Goal: Task Accomplishment & Management: Manage account settings

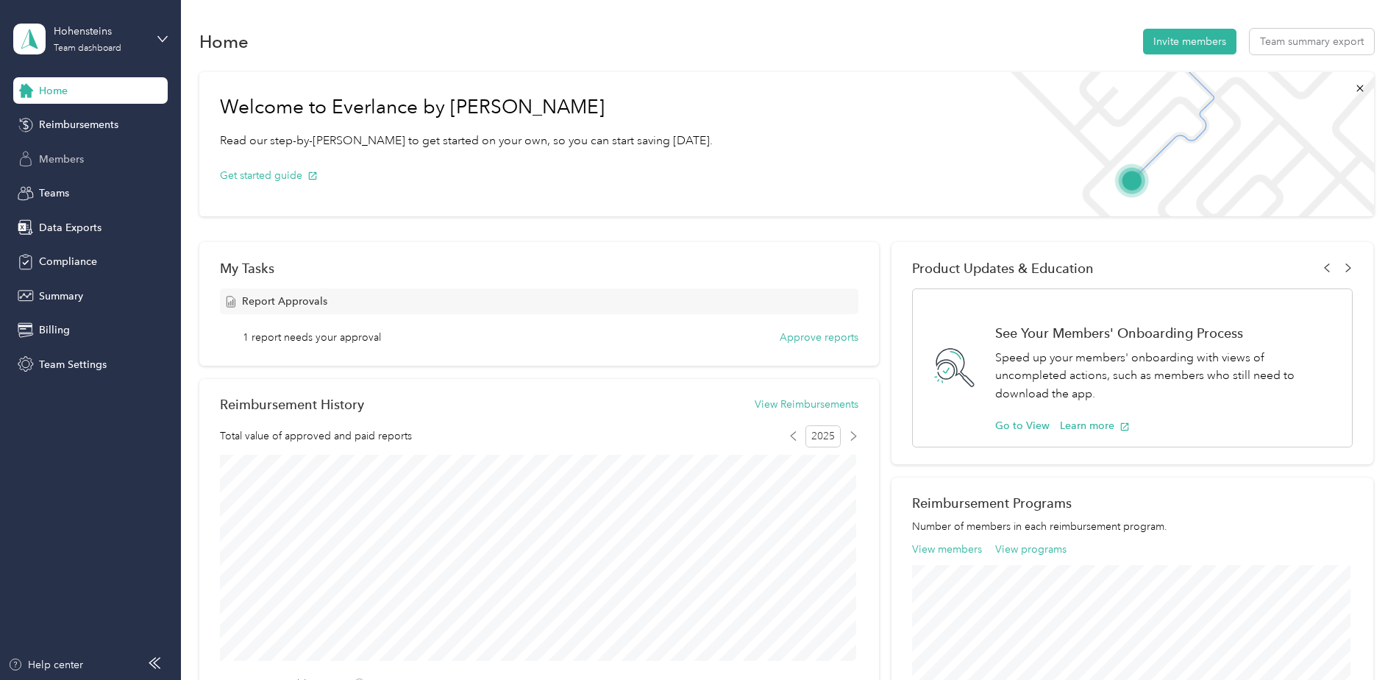
click at [82, 152] on span "Members" at bounding box center [61, 158] width 45 height 15
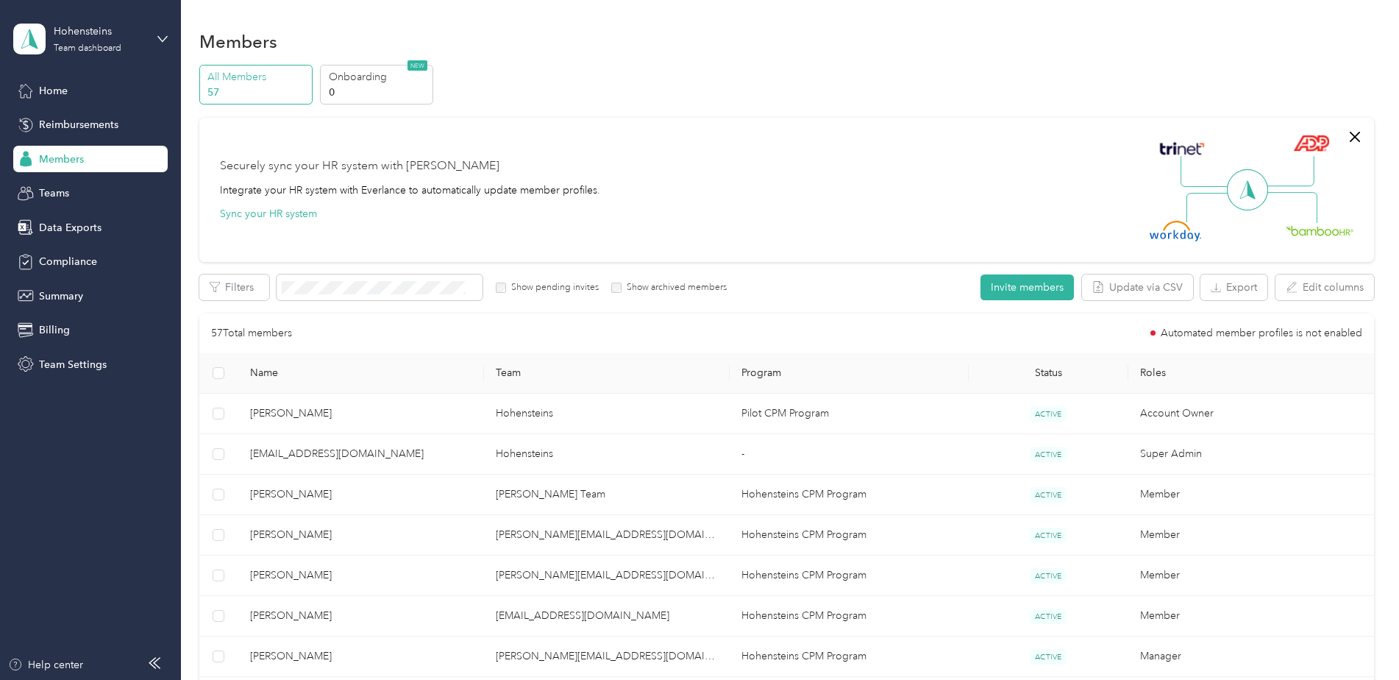
click at [273, 370] on span "Name" at bounding box center [361, 372] width 222 height 13
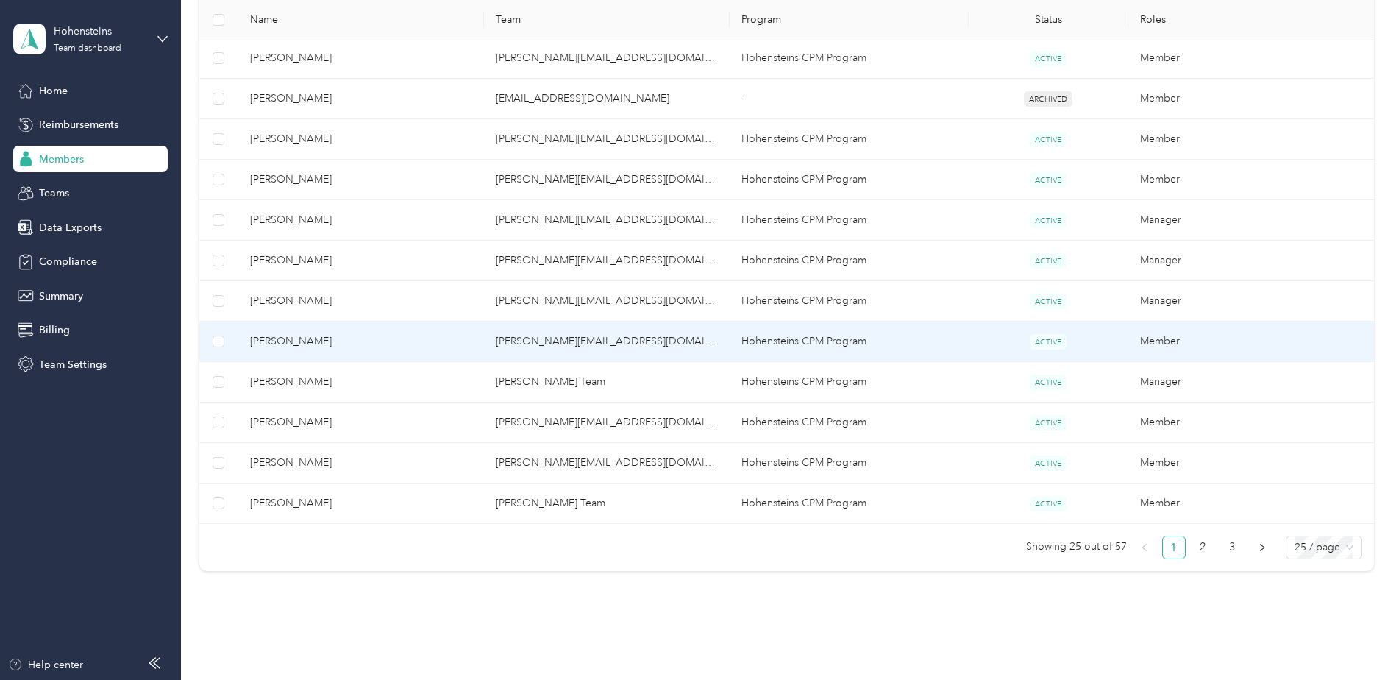
scroll to position [882, 0]
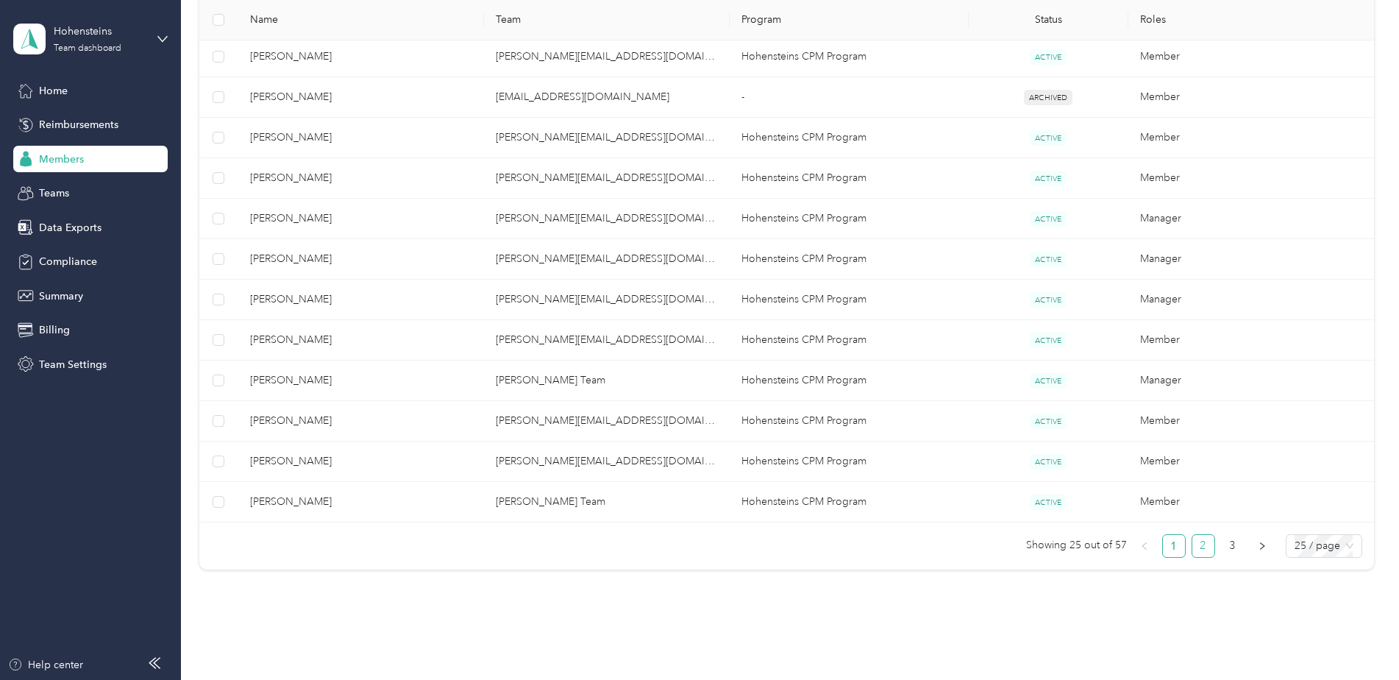
click at [1196, 542] on link "2" at bounding box center [1203, 546] width 22 height 22
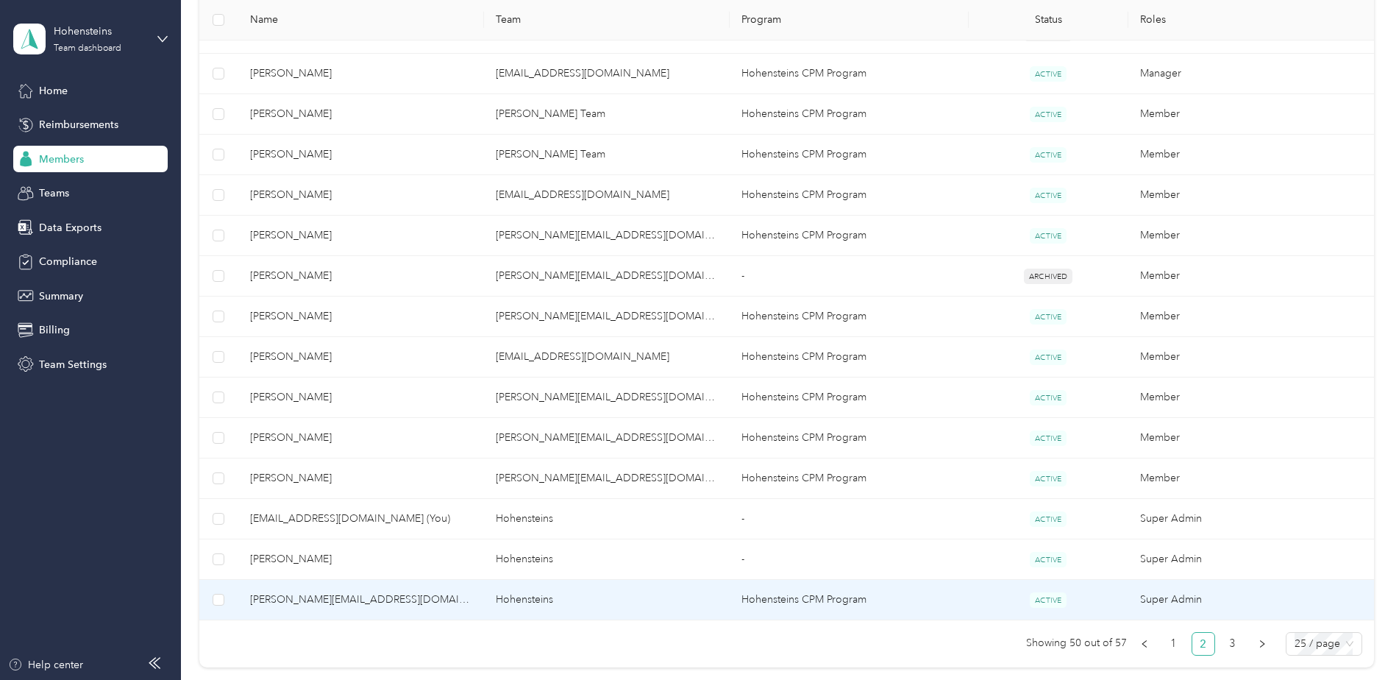
scroll to position [809, 0]
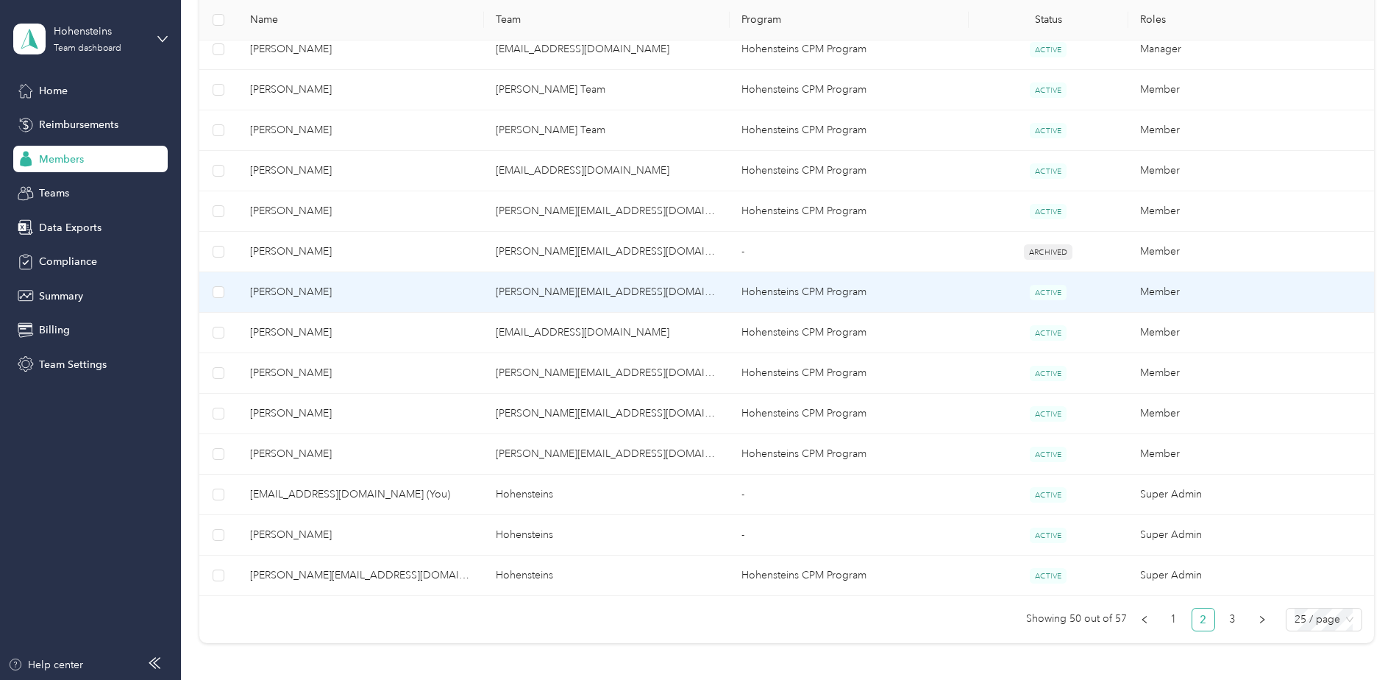
click at [296, 287] on span "Mike Steinmetz" at bounding box center [361, 292] width 222 height 16
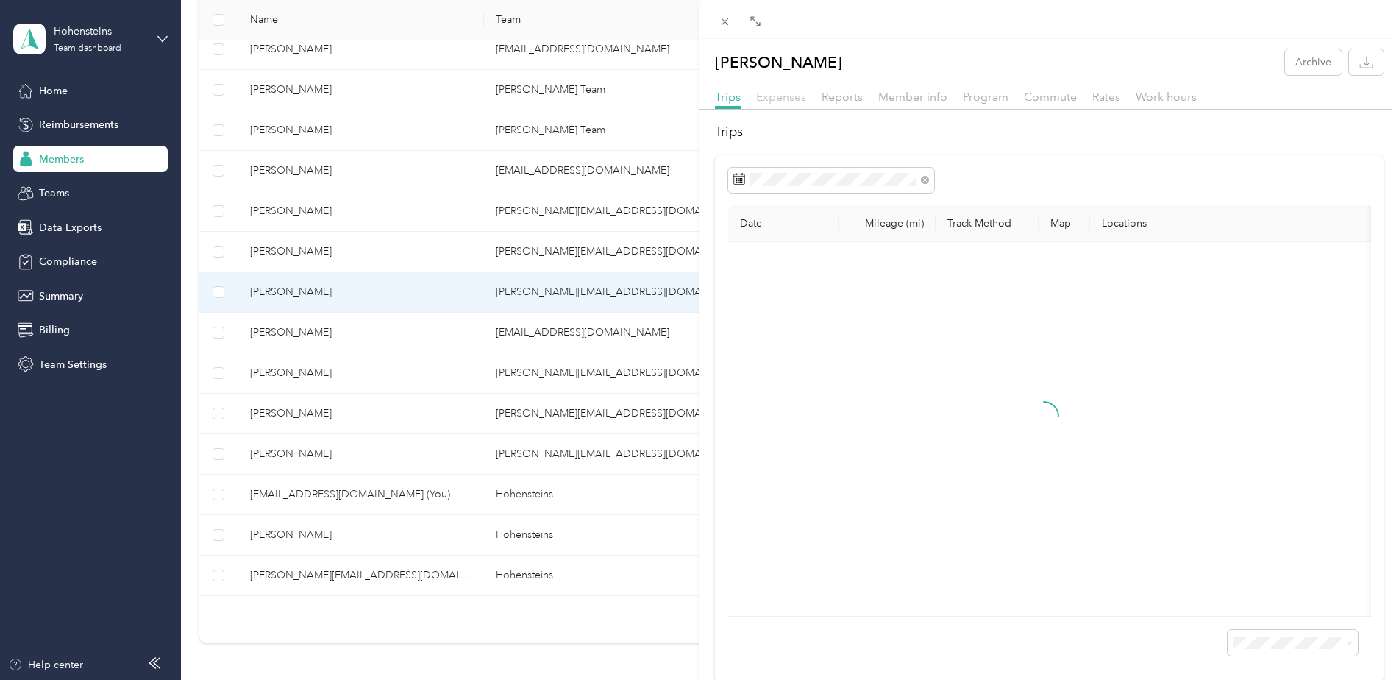
click at [768, 99] on span "Expenses" at bounding box center [781, 97] width 50 height 14
click at [733, 99] on span "Trips" at bounding box center [728, 97] width 26 height 14
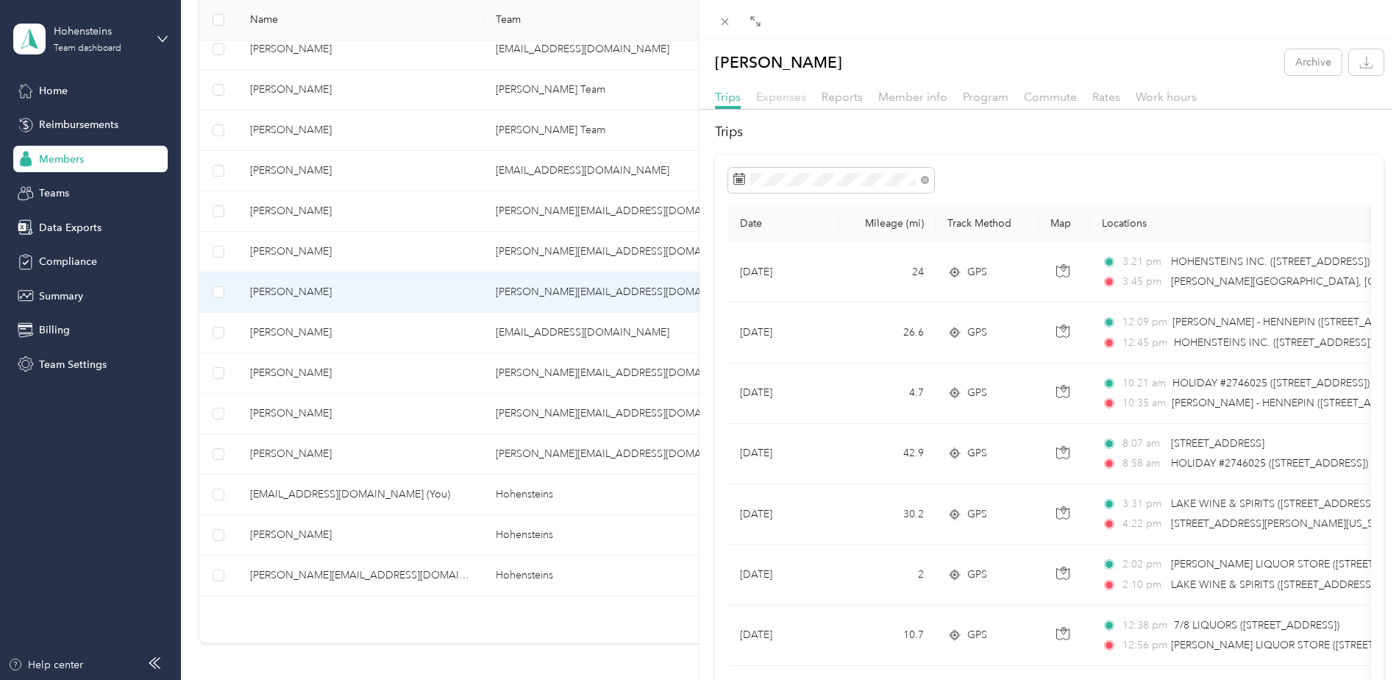
click at [791, 99] on span "Expenses" at bounding box center [781, 97] width 50 height 14
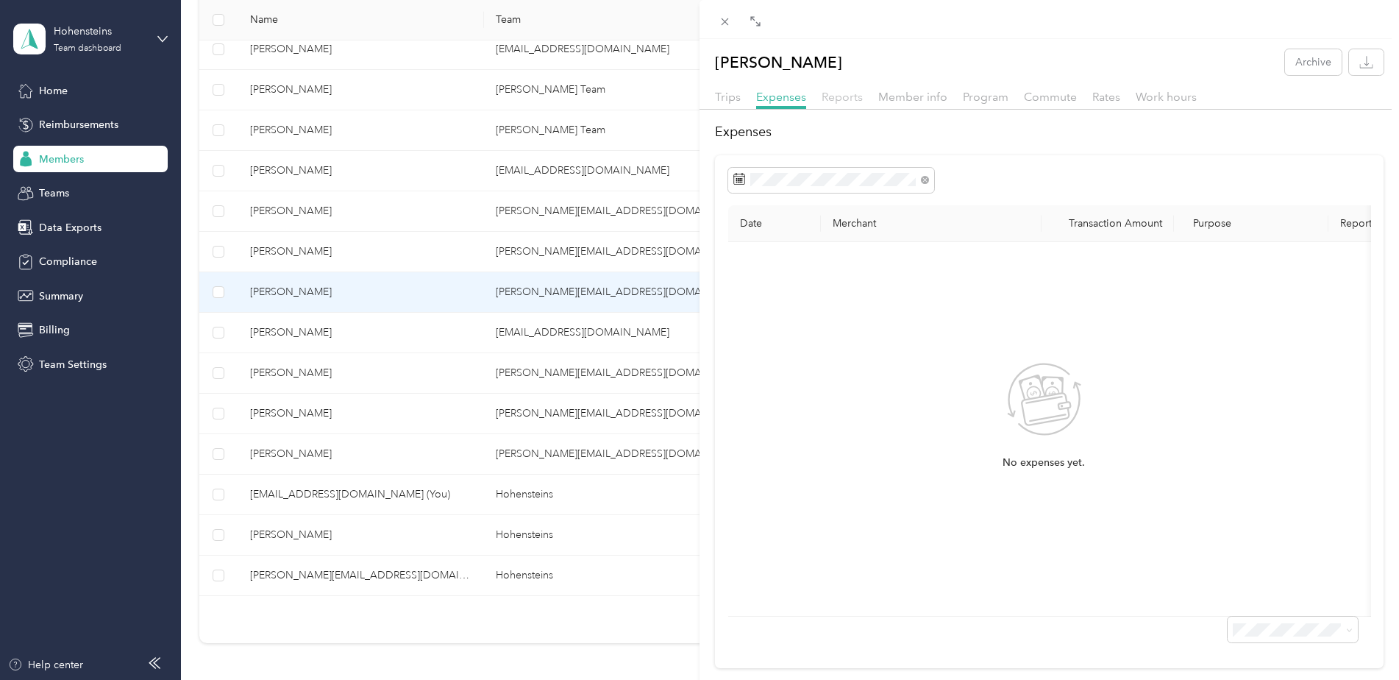
click at [839, 96] on span "Reports" at bounding box center [841, 97] width 41 height 14
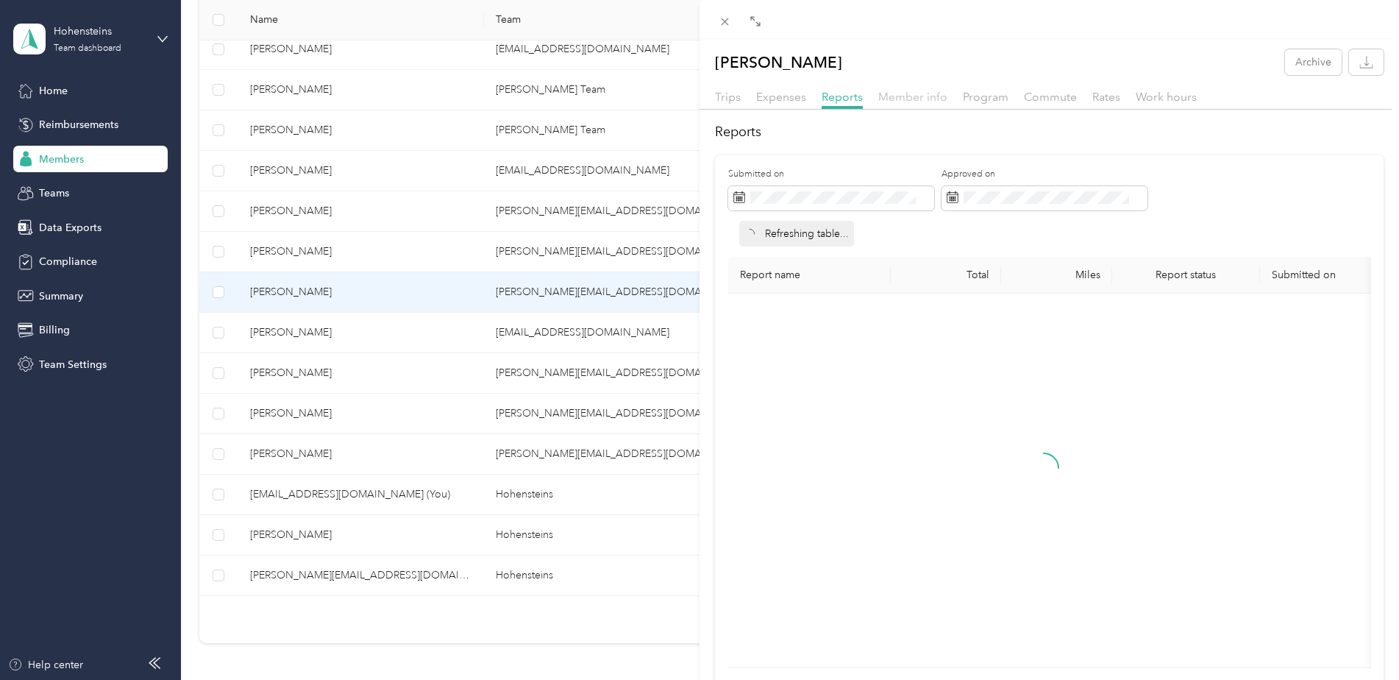
click at [909, 98] on span "Member info" at bounding box center [912, 97] width 69 height 14
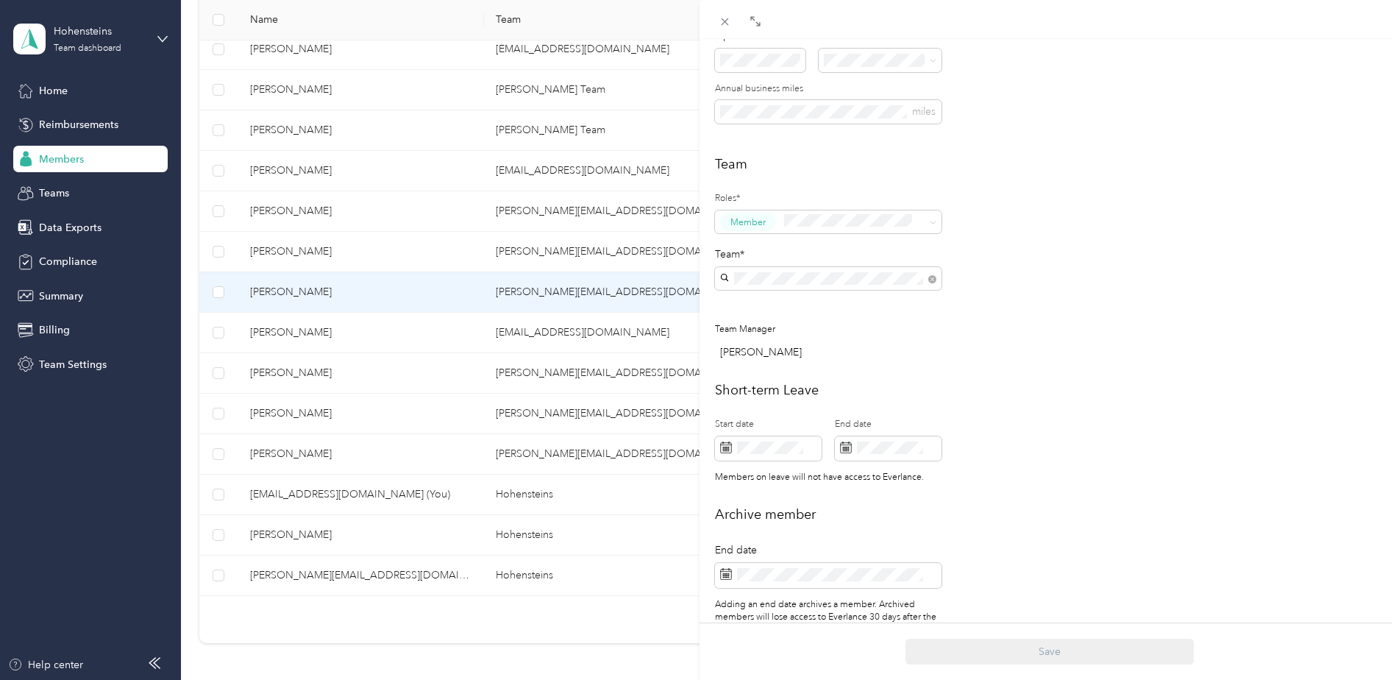
scroll to position [352, 0]
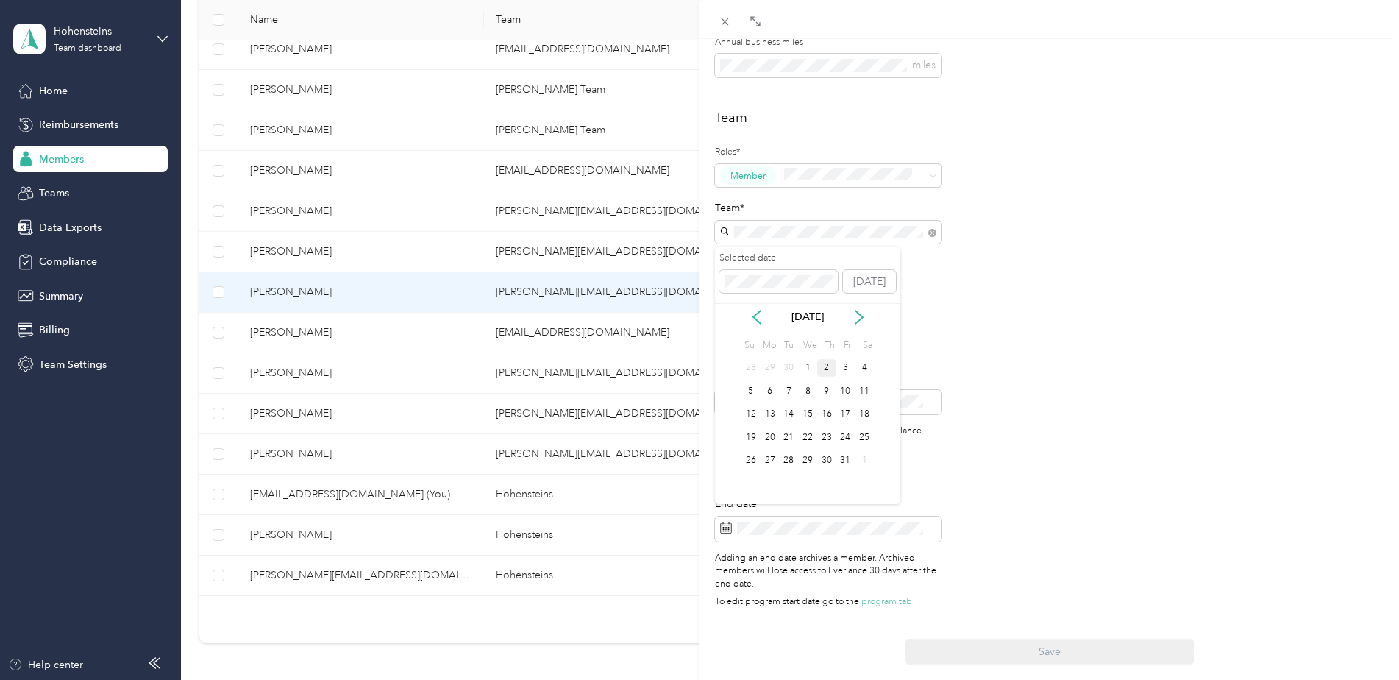
click at [758, 325] on div "Oct 2025" at bounding box center [807, 316] width 185 height 27
click at [758, 318] on icon at bounding box center [756, 317] width 15 height 15
click at [846, 441] on div "22" at bounding box center [845, 437] width 19 height 18
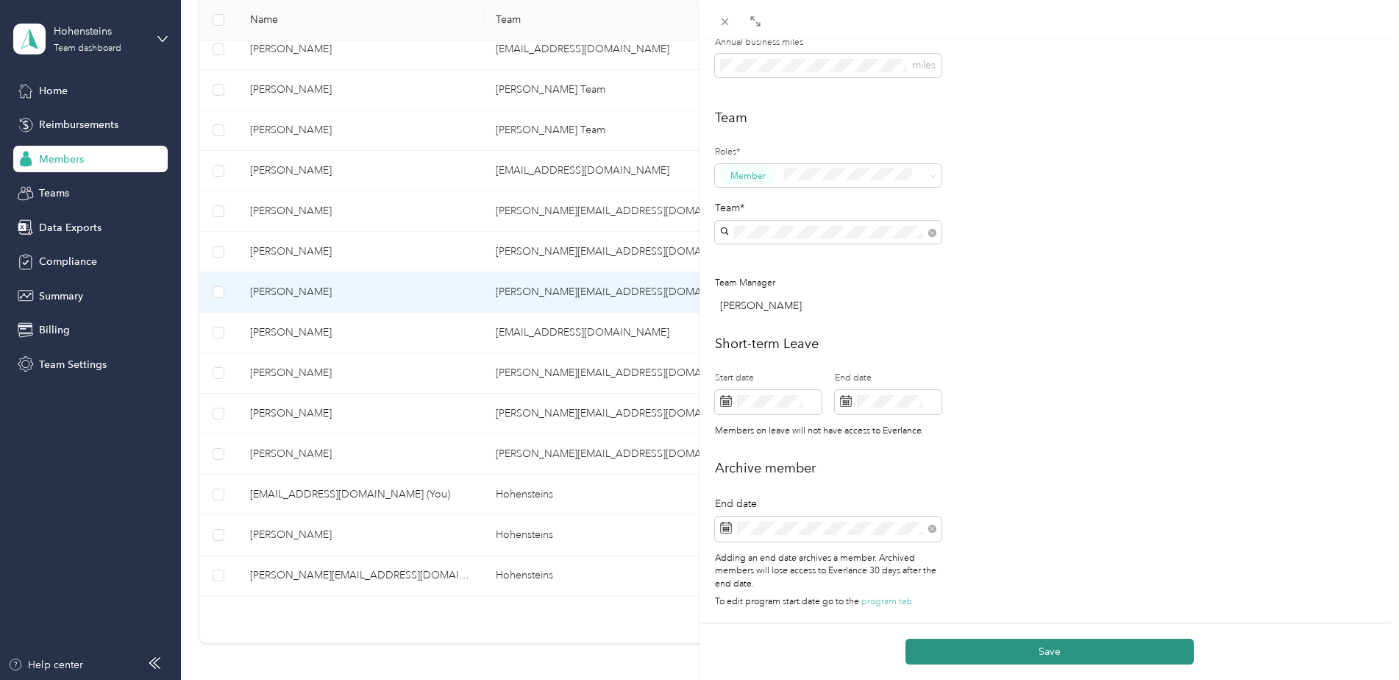
click at [984, 652] on button "Save" at bounding box center [1049, 651] width 288 height 26
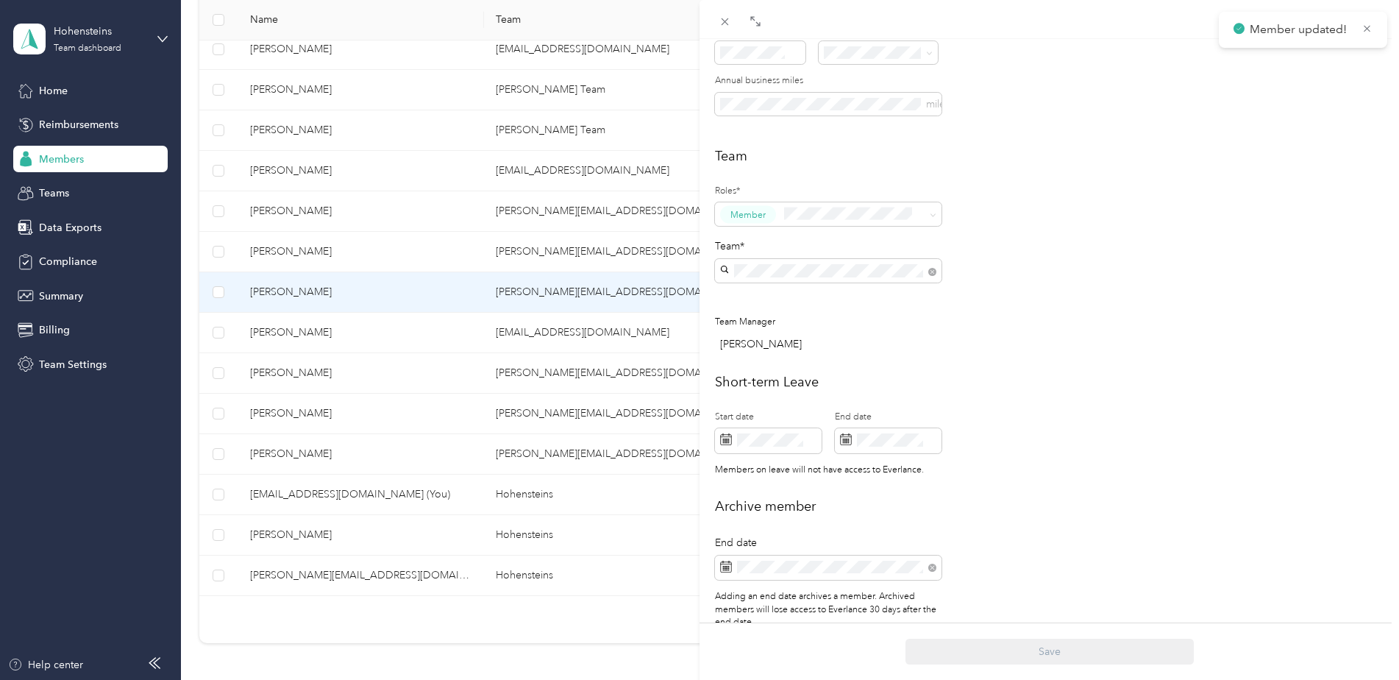
scroll to position [402, 0]
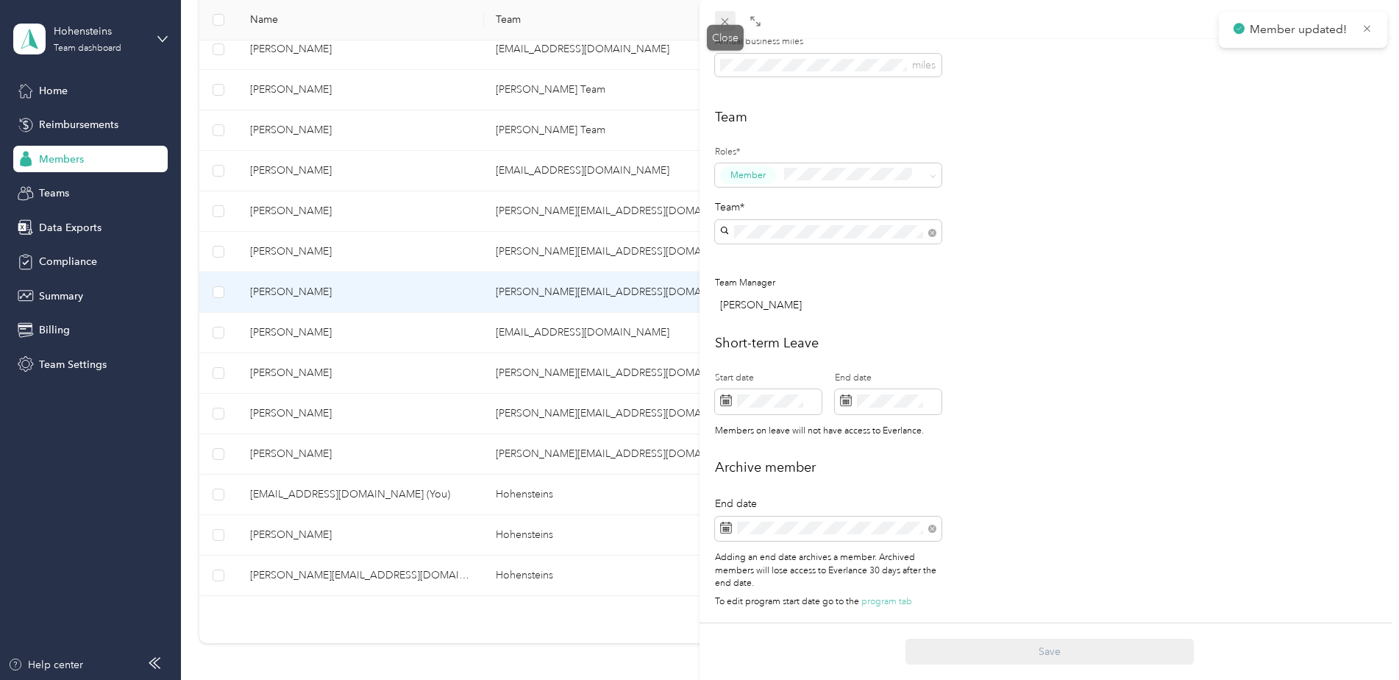
click at [721, 18] on icon at bounding box center [724, 21] width 7 height 7
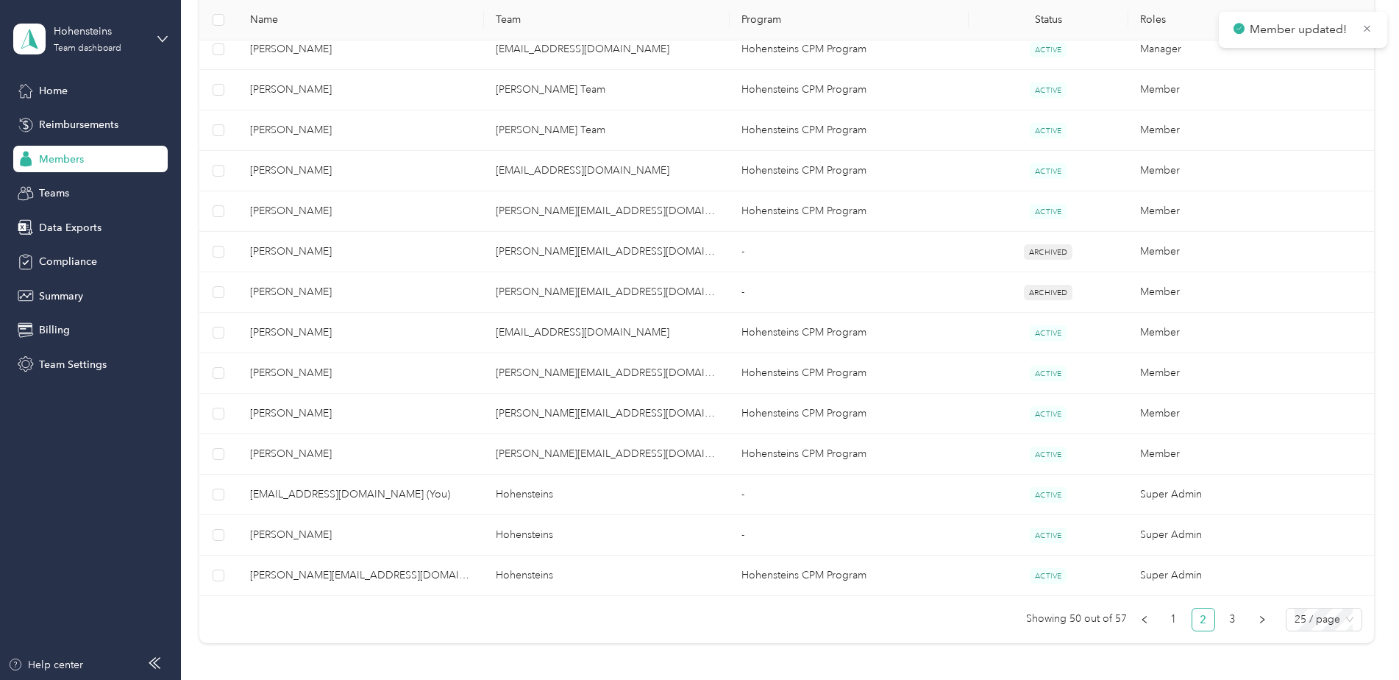
scroll to position [387, 0]
click at [1231, 616] on link "3" at bounding box center [1233, 619] width 22 height 22
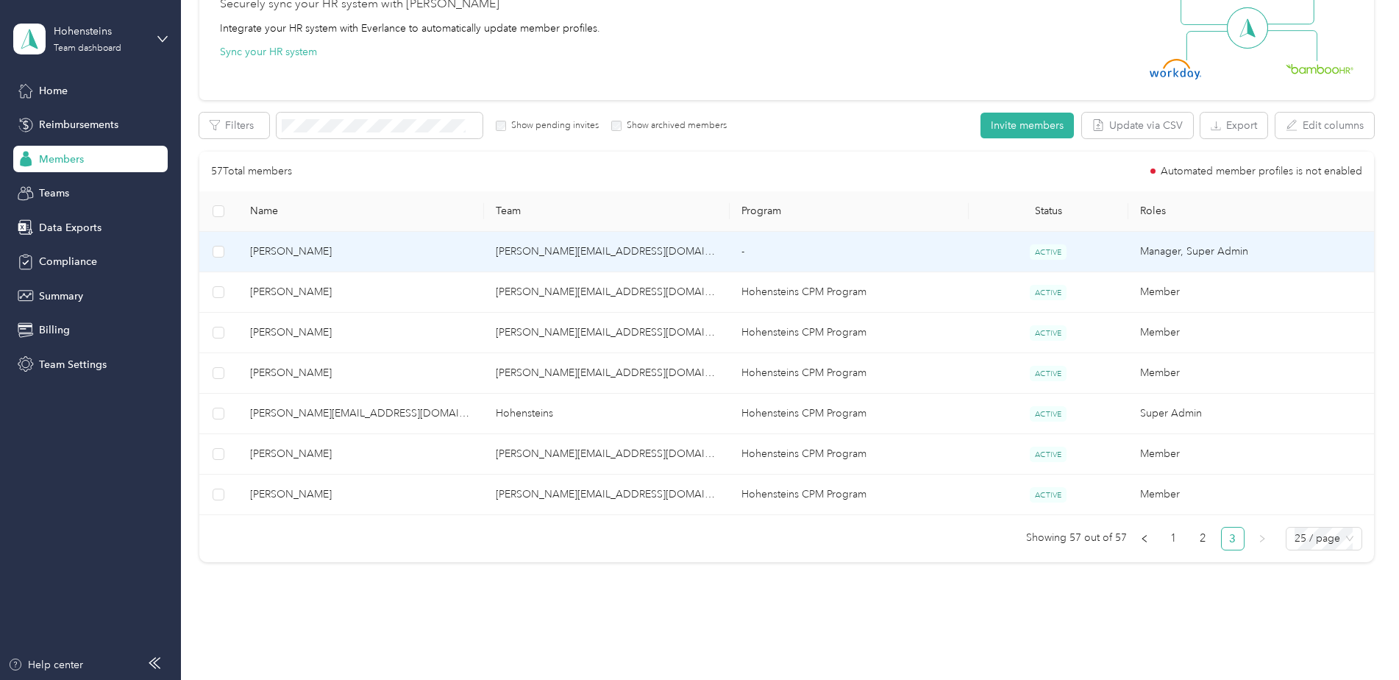
scroll to position [135, 0]
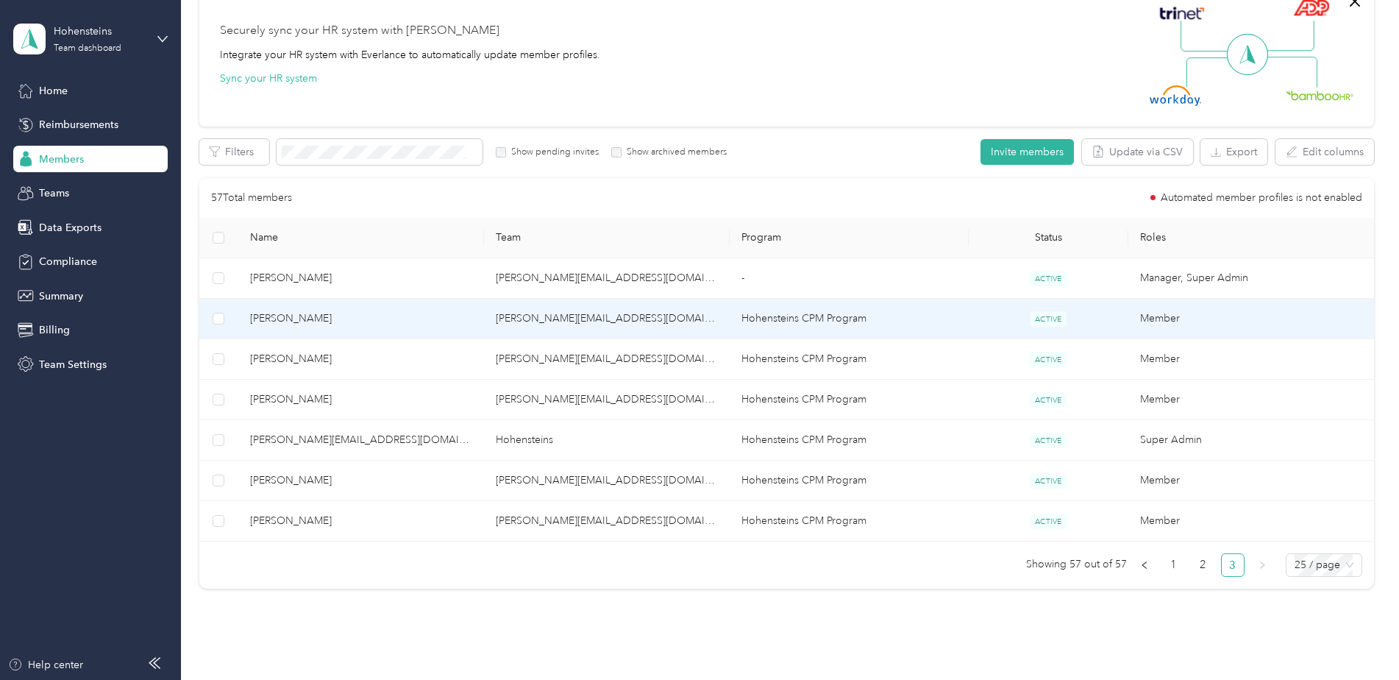
click at [280, 314] on span "Matt Dye" at bounding box center [361, 318] width 222 height 16
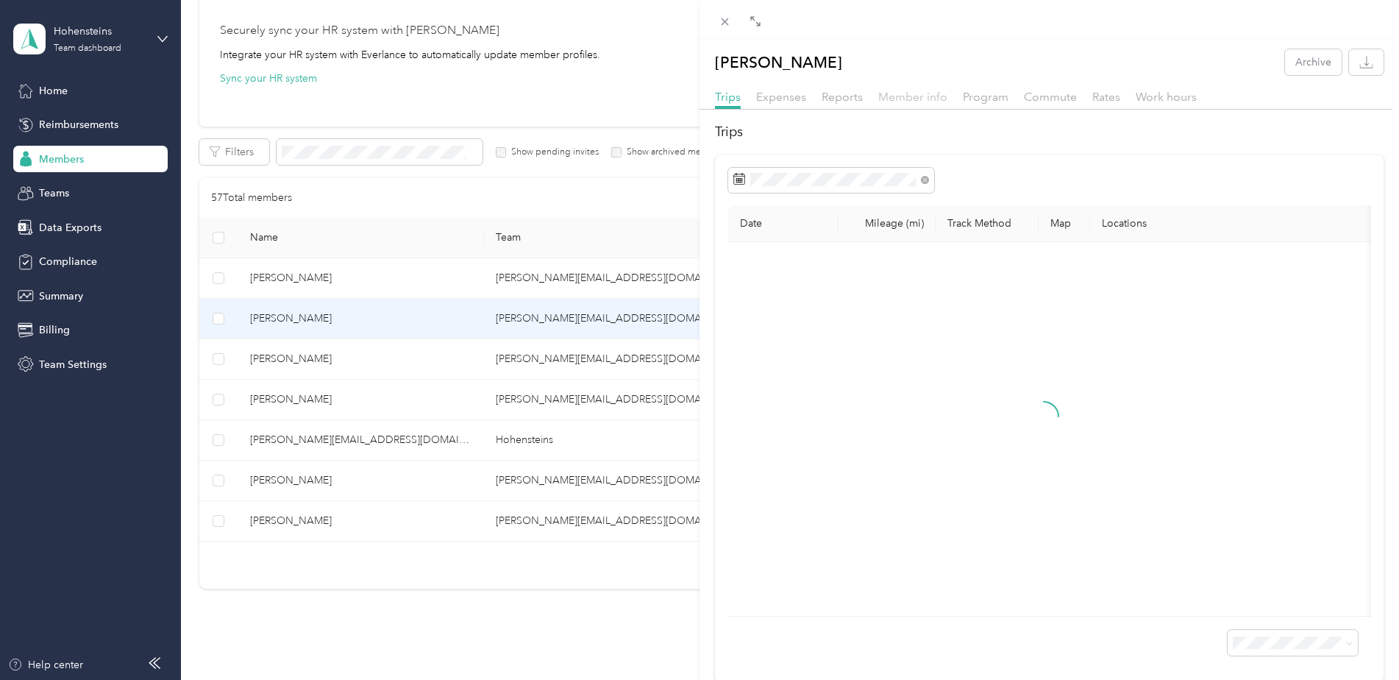
click at [913, 103] on span "Member info" at bounding box center [912, 97] width 69 height 14
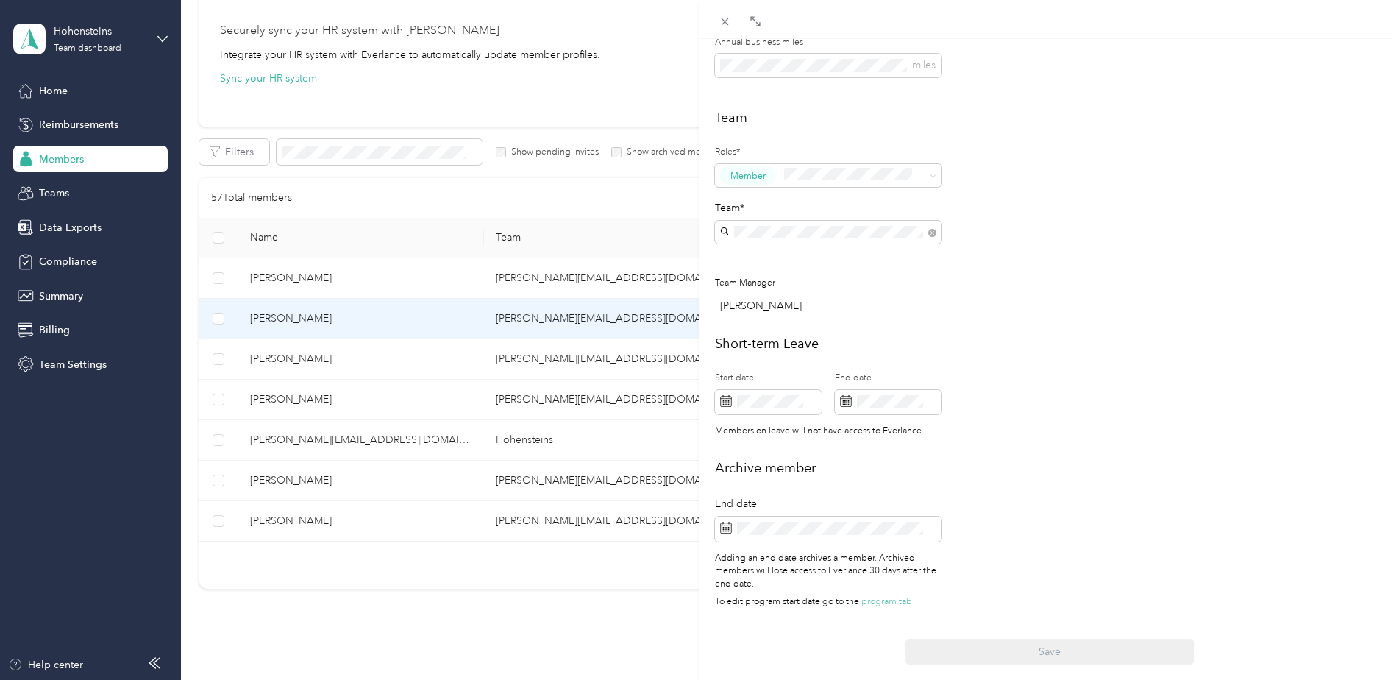
scroll to position [352, 0]
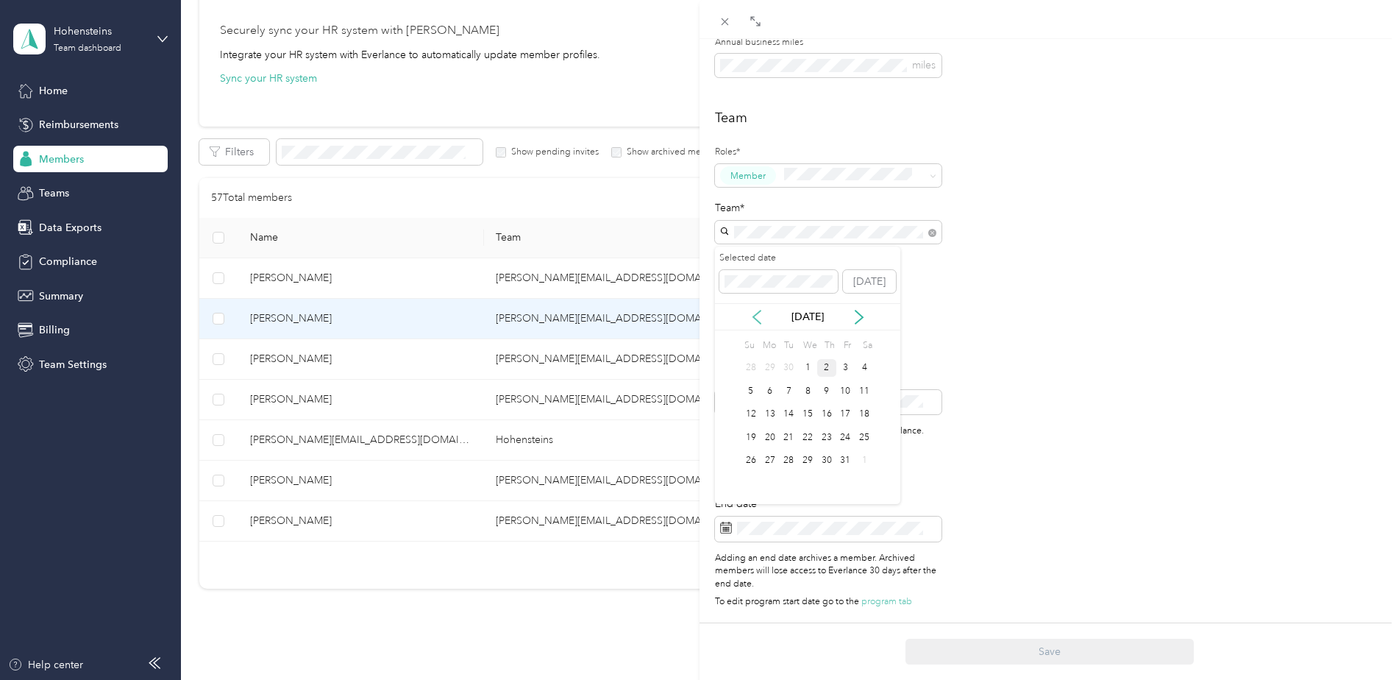
click at [755, 313] on icon at bounding box center [756, 317] width 15 height 15
click at [845, 435] on div "26" at bounding box center [845, 437] width 19 height 18
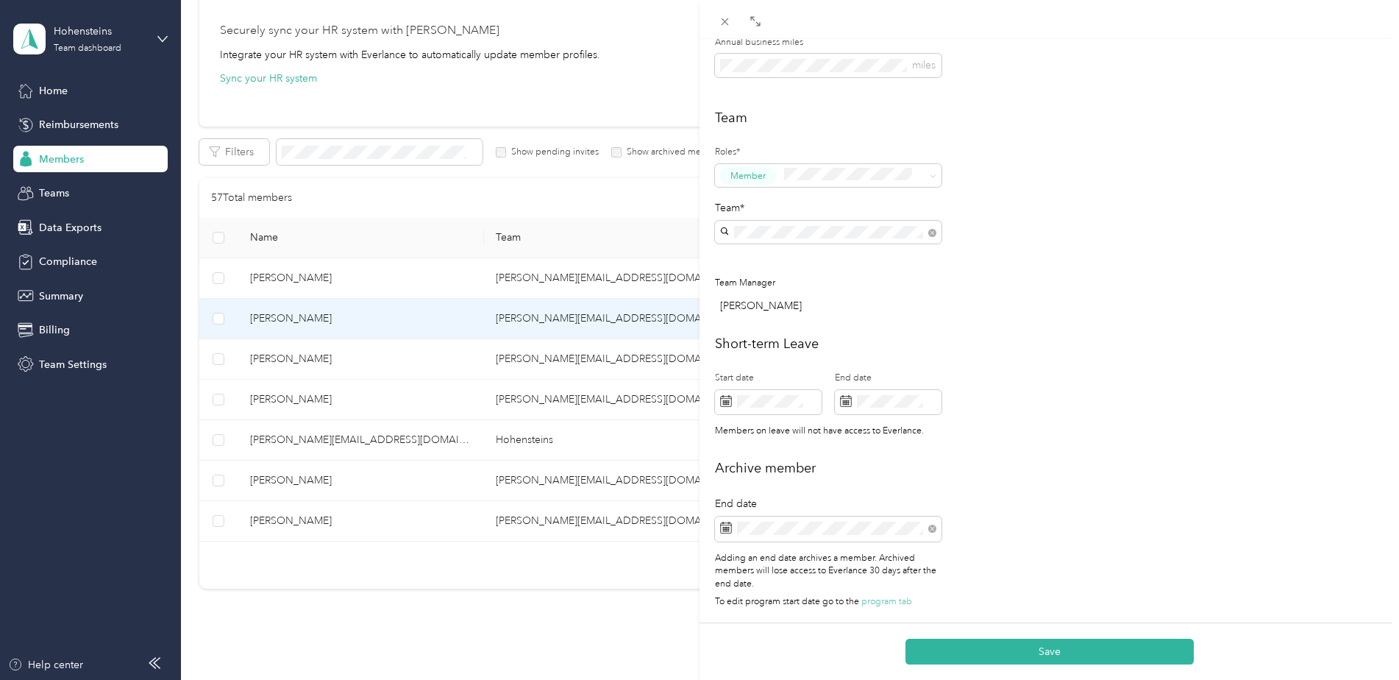
click at [995, 463] on h2 "Archive member" at bounding box center [1049, 468] width 668 height 20
click at [1043, 655] on button "Save" at bounding box center [1049, 651] width 288 height 26
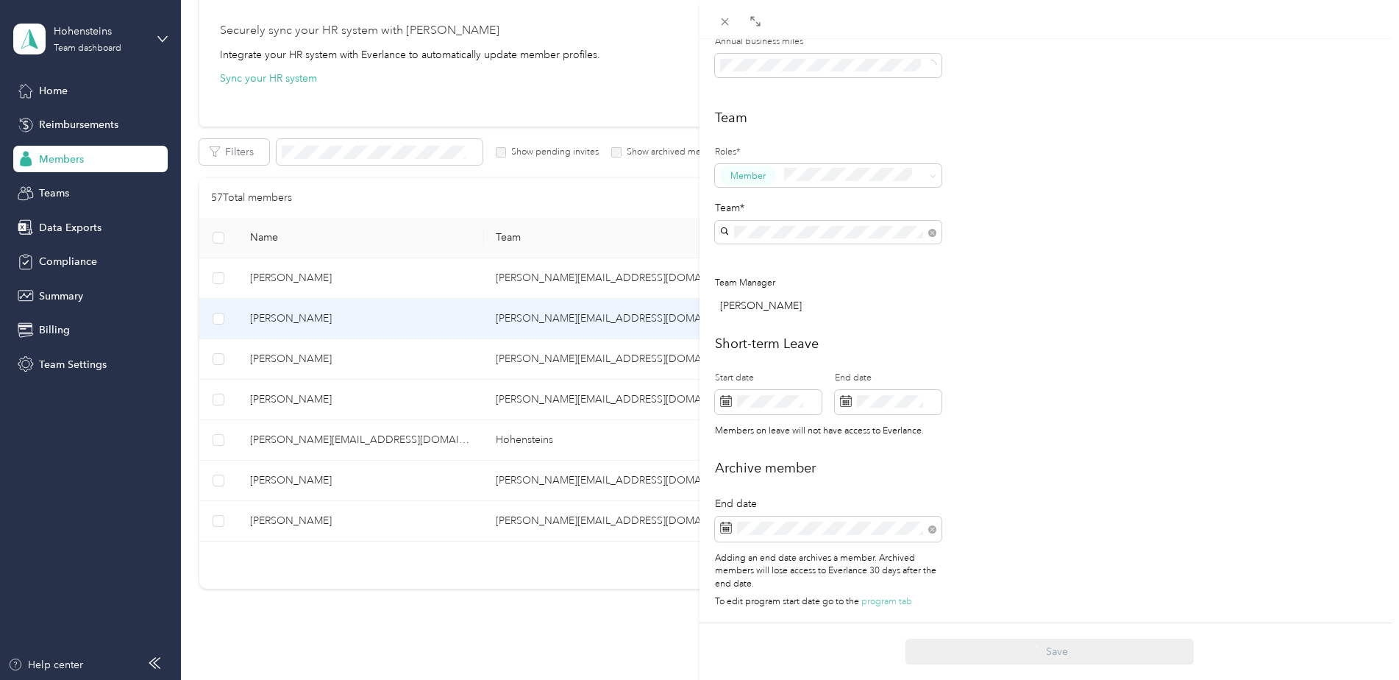
scroll to position [402, 0]
click at [721, 22] on icon at bounding box center [724, 21] width 13 height 13
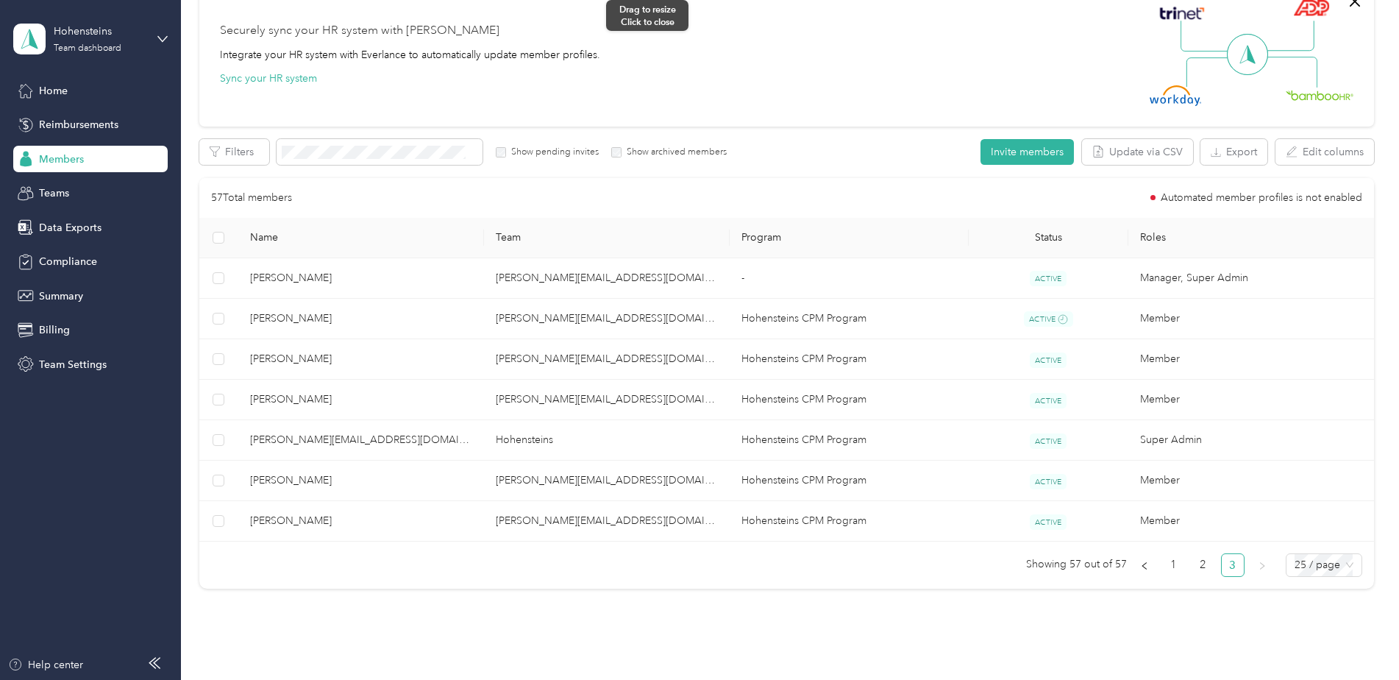
scroll to position [387, 0]
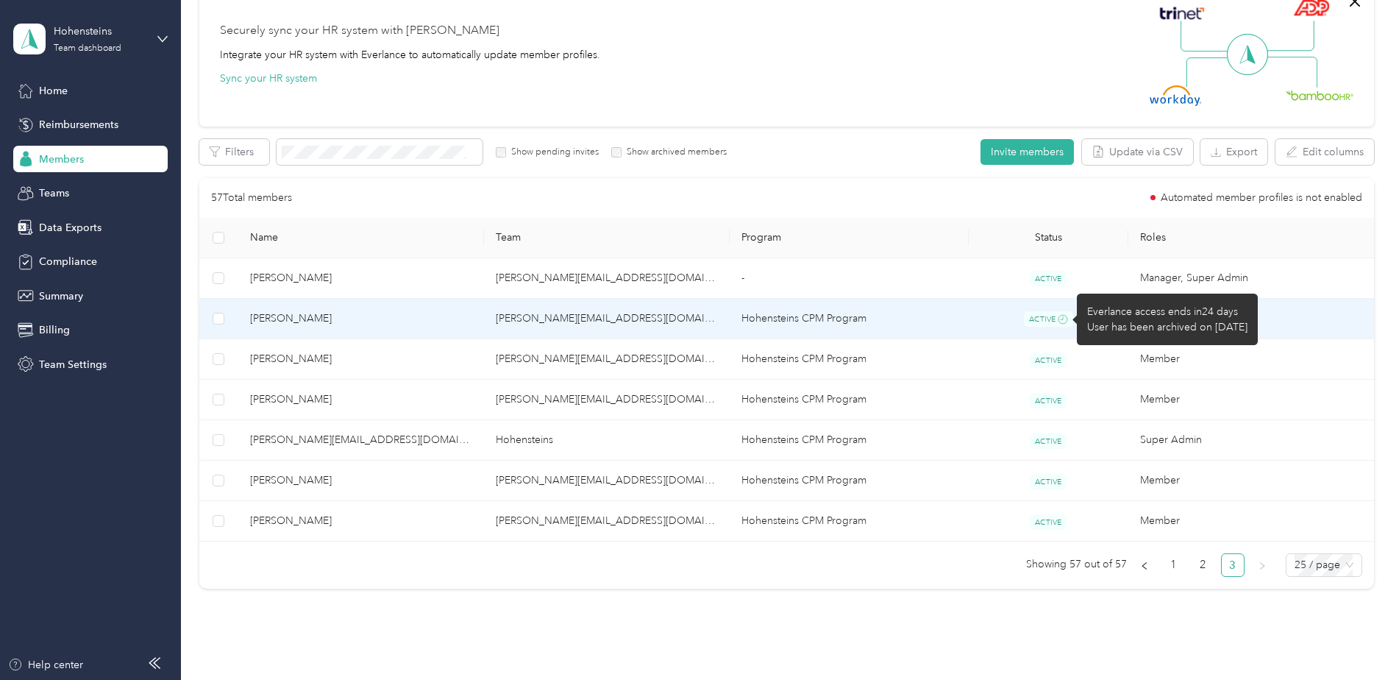
click at [1058, 316] on icon at bounding box center [1063, 319] width 10 height 10
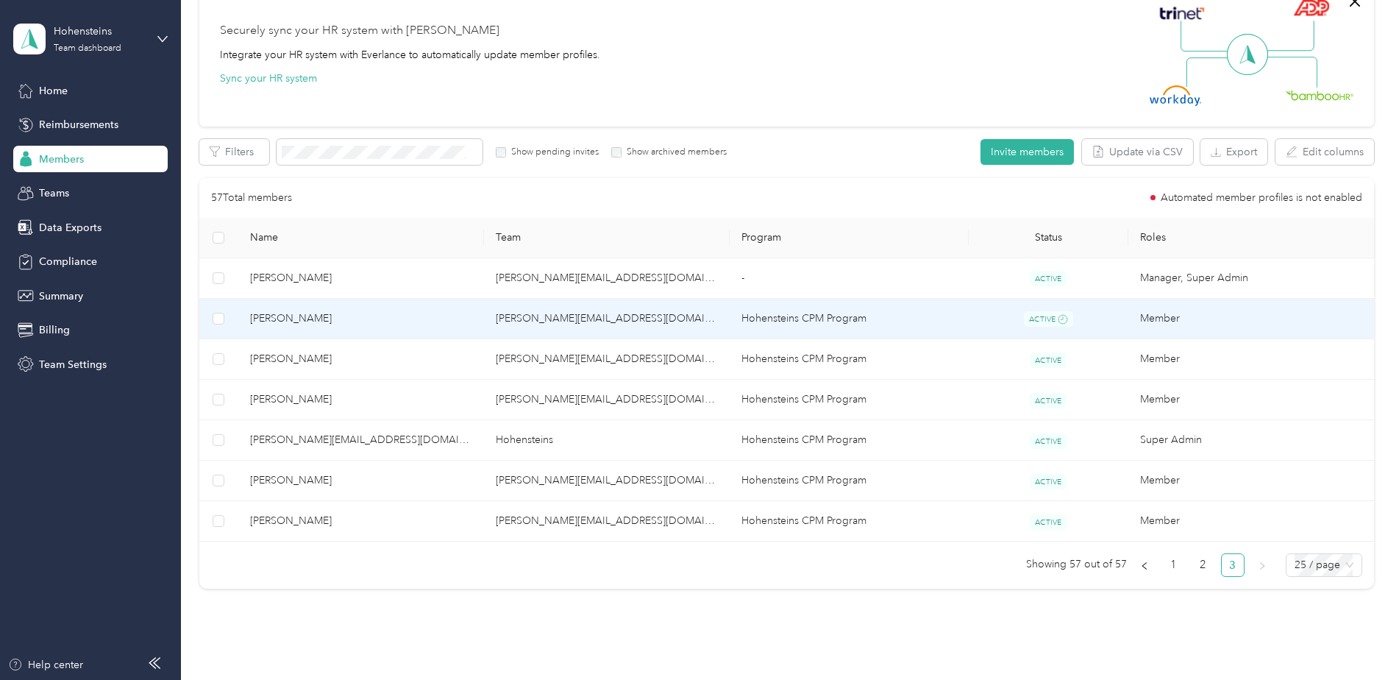
click at [275, 313] on span "Matt Dye" at bounding box center [361, 318] width 222 height 16
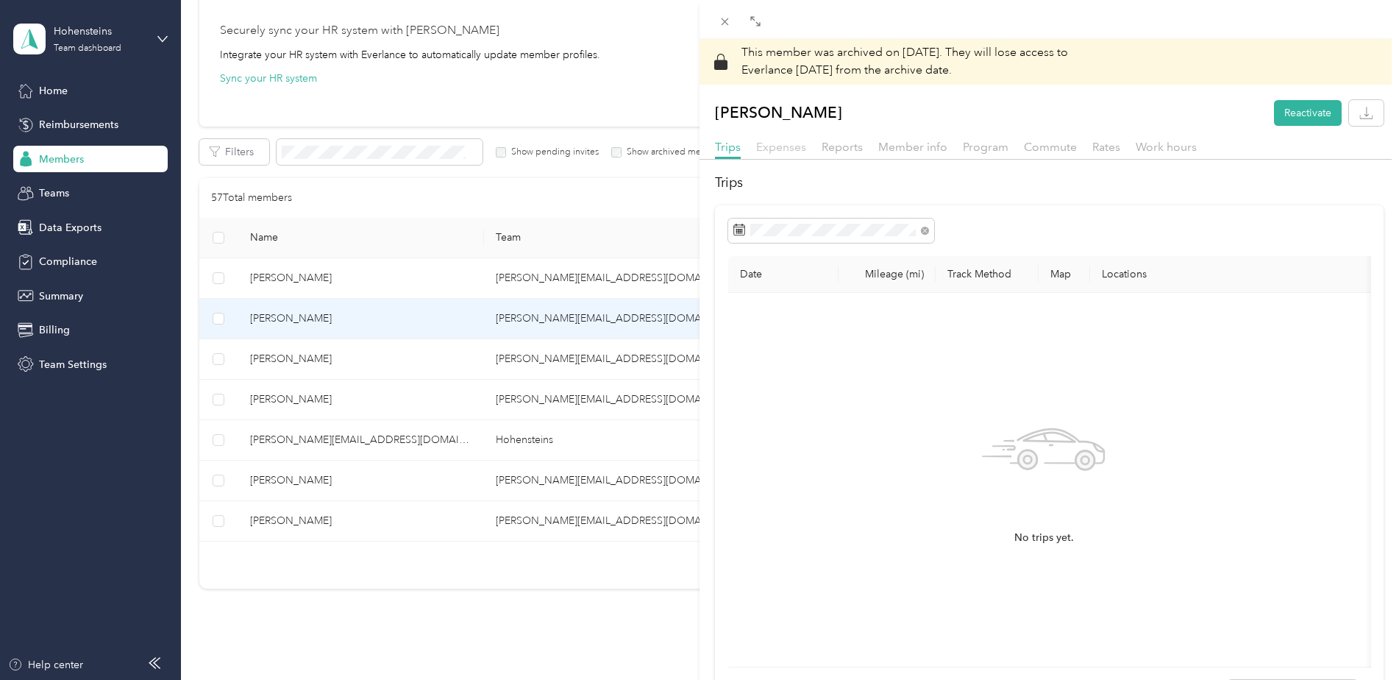
click at [782, 146] on span "Expenses" at bounding box center [781, 147] width 50 height 14
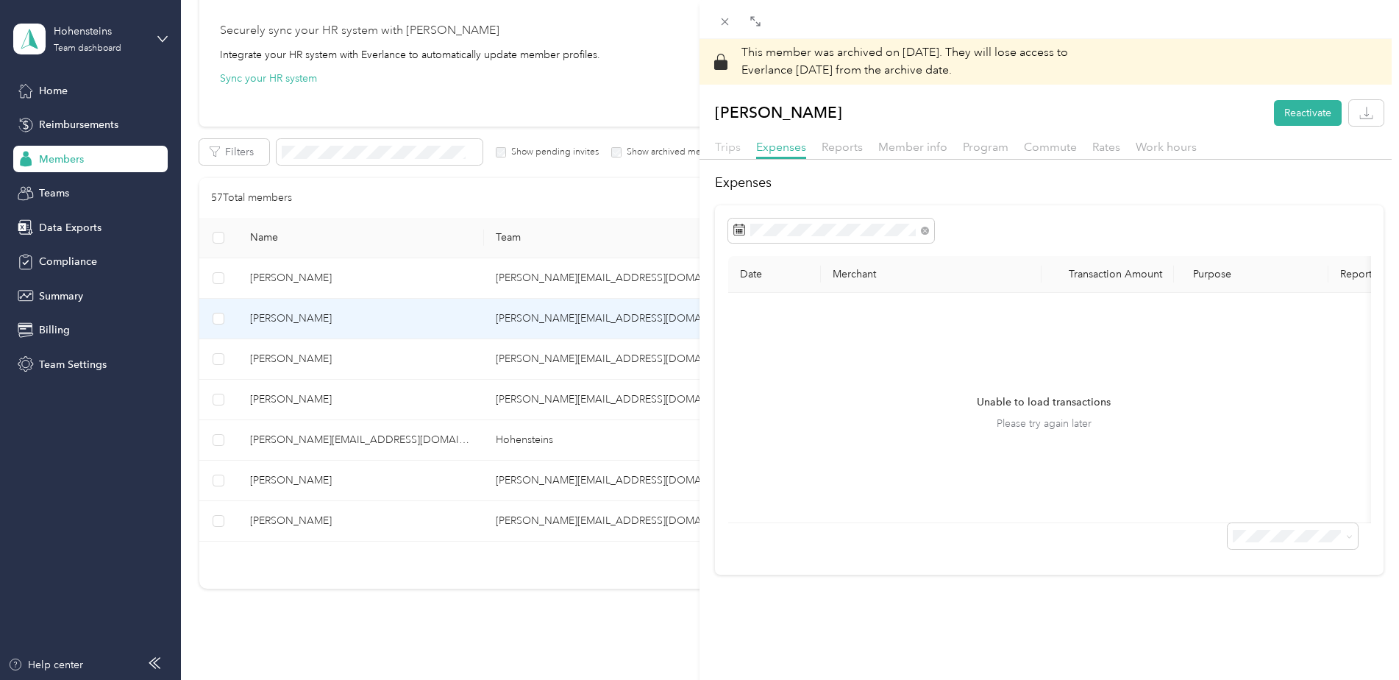
click at [731, 143] on span "Trips" at bounding box center [728, 147] width 26 height 14
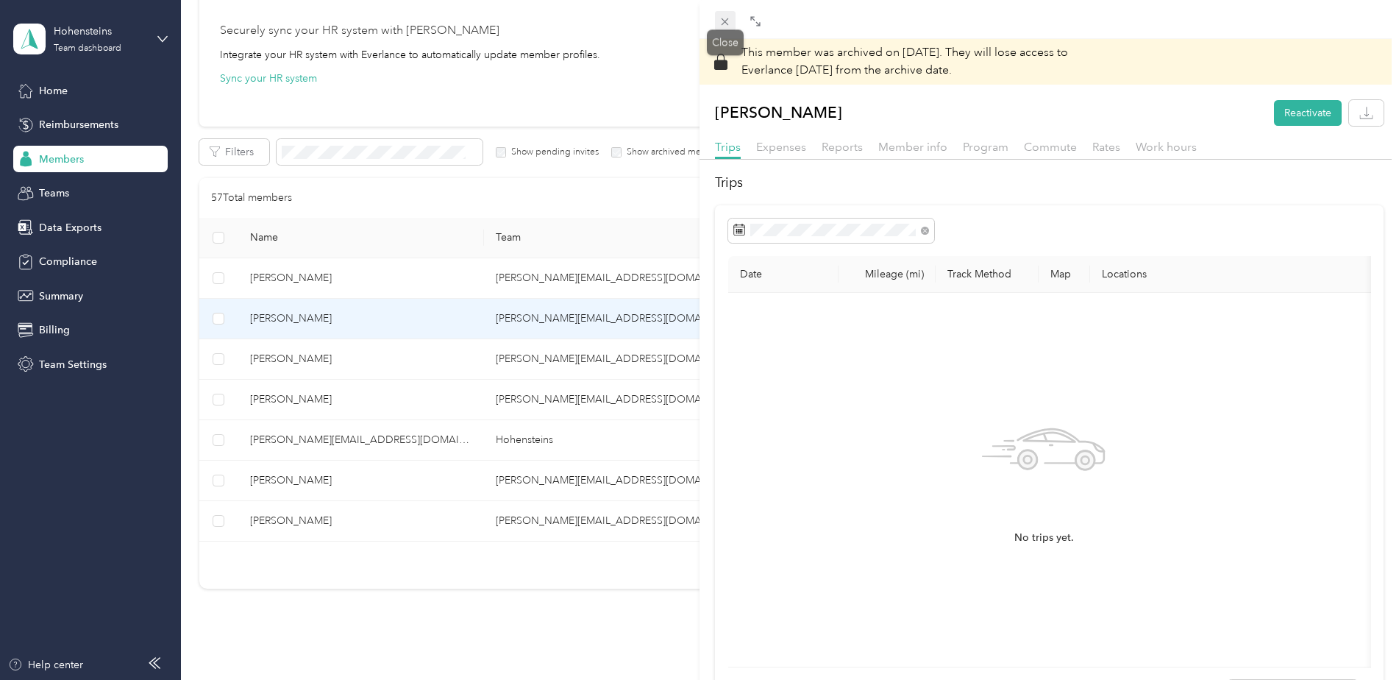
click at [724, 19] on icon at bounding box center [724, 21] width 13 height 13
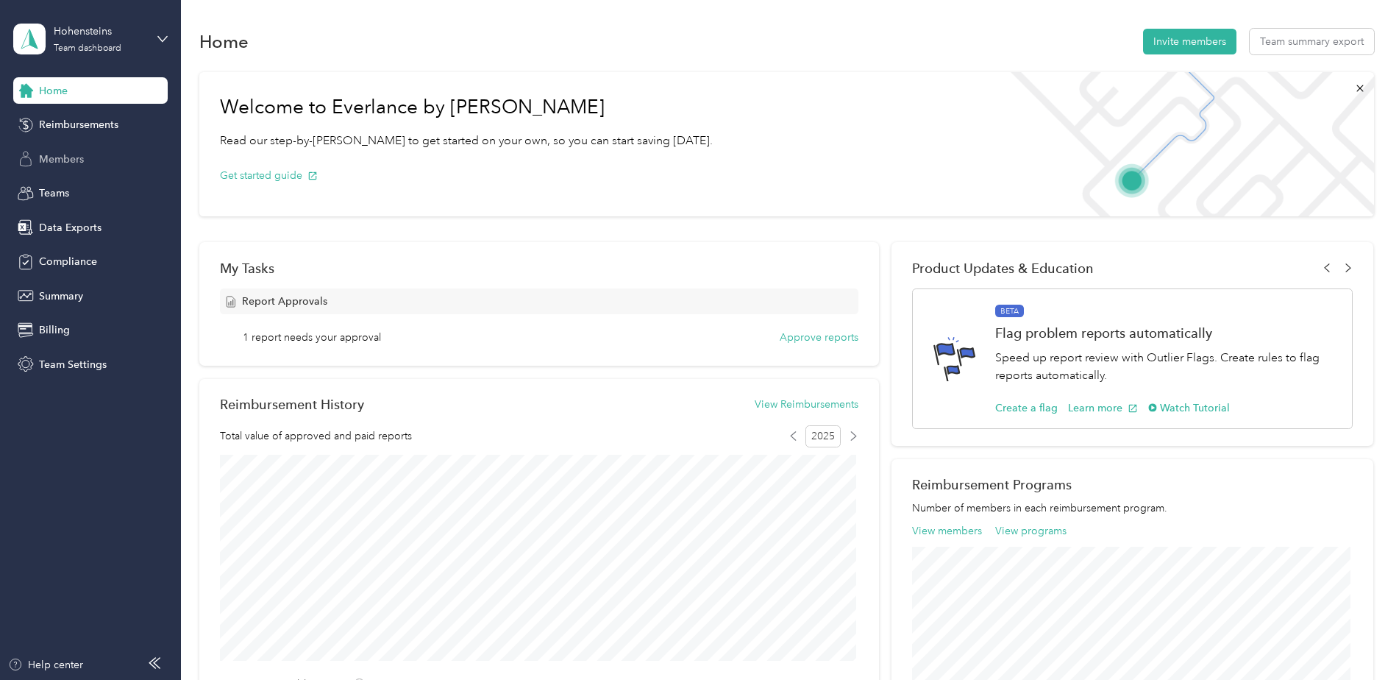
click at [81, 148] on div "Members" at bounding box center [90, 159] width 154 height 26
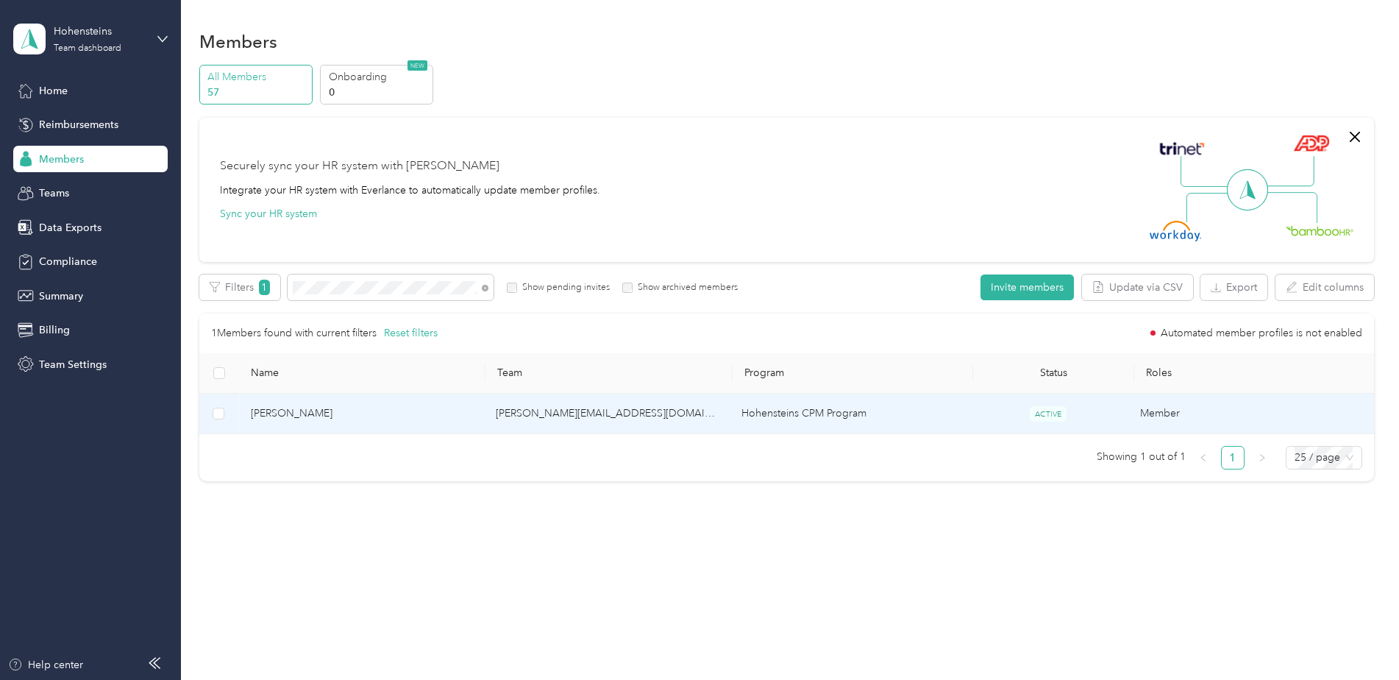
click at [327, 402] on td "[PERSON_NAME]" at bounding box center [362, 413] width 246 height 40
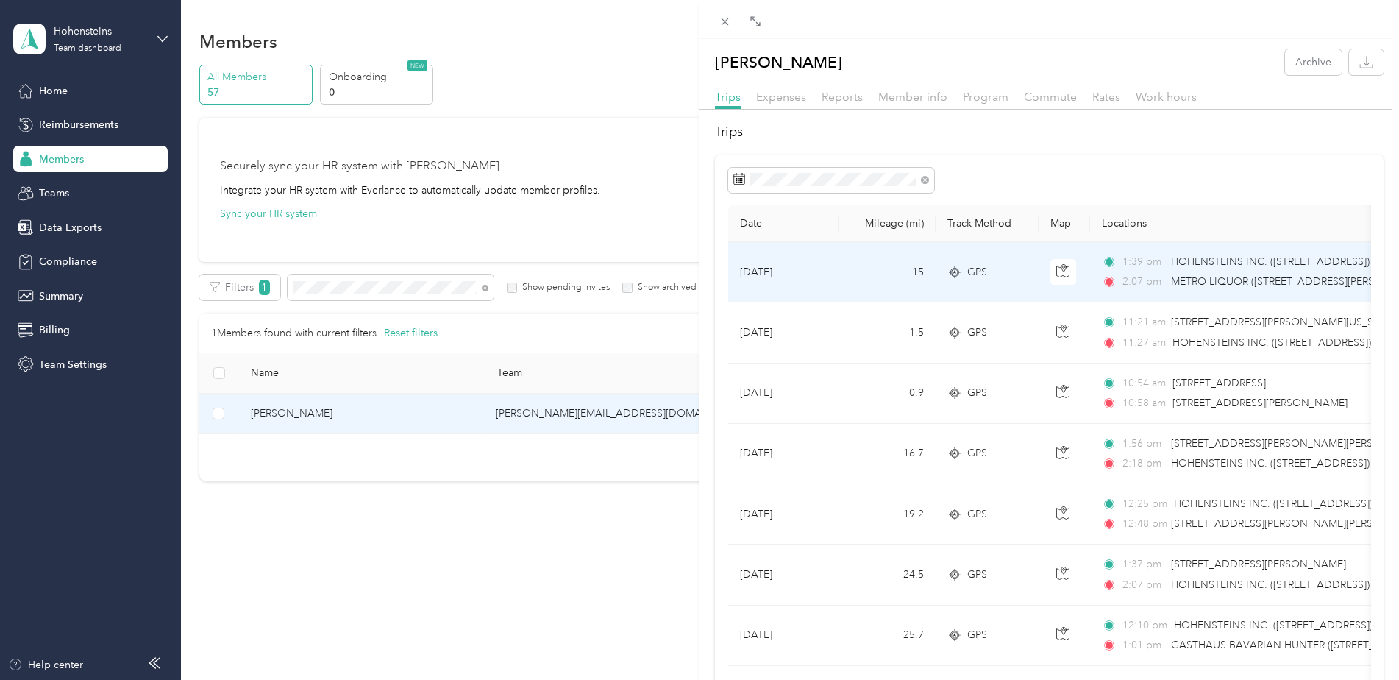
click at [816, 252] on td "[DATE]" at bounding box center [783, 272] width 110 height 60
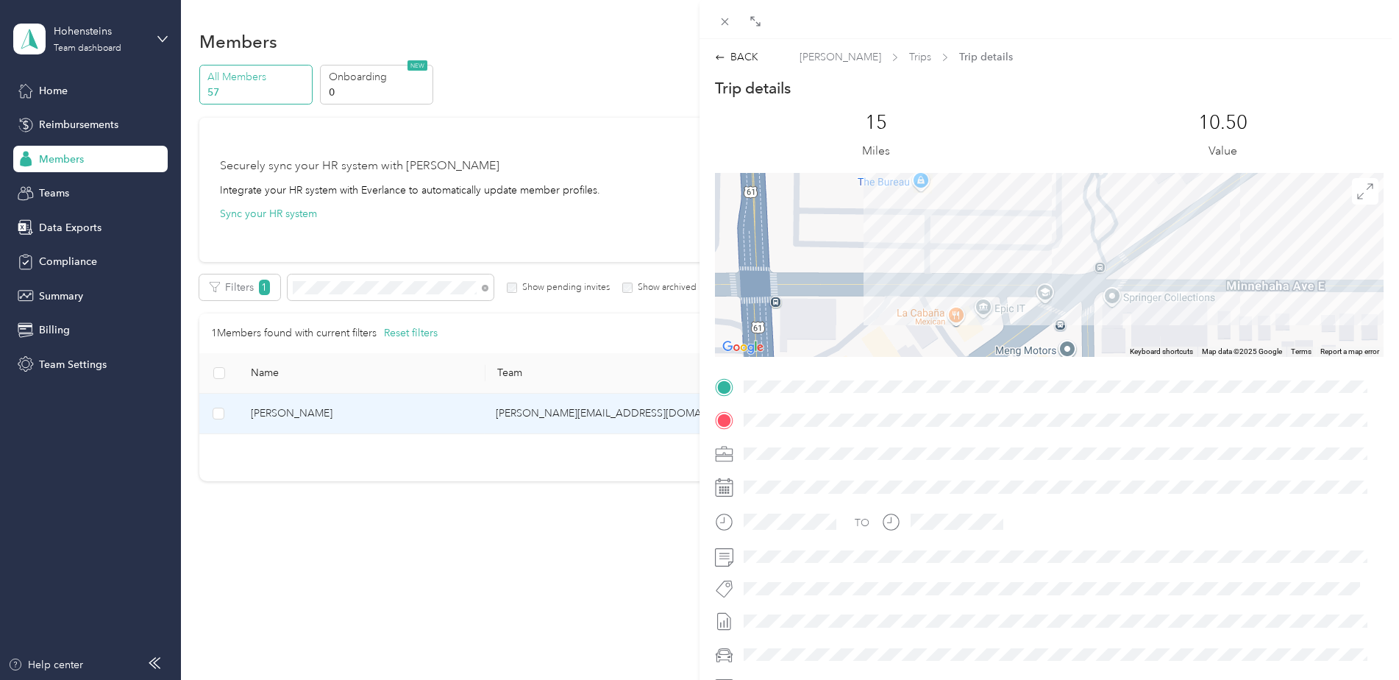
drag, startPoint x: 940, startPoint y: 211, endPoint x: 960, endPoint y: 315, distance: 105.6
click at [960, 315] on div at bounding box center [1049, 265] width 668 height 184
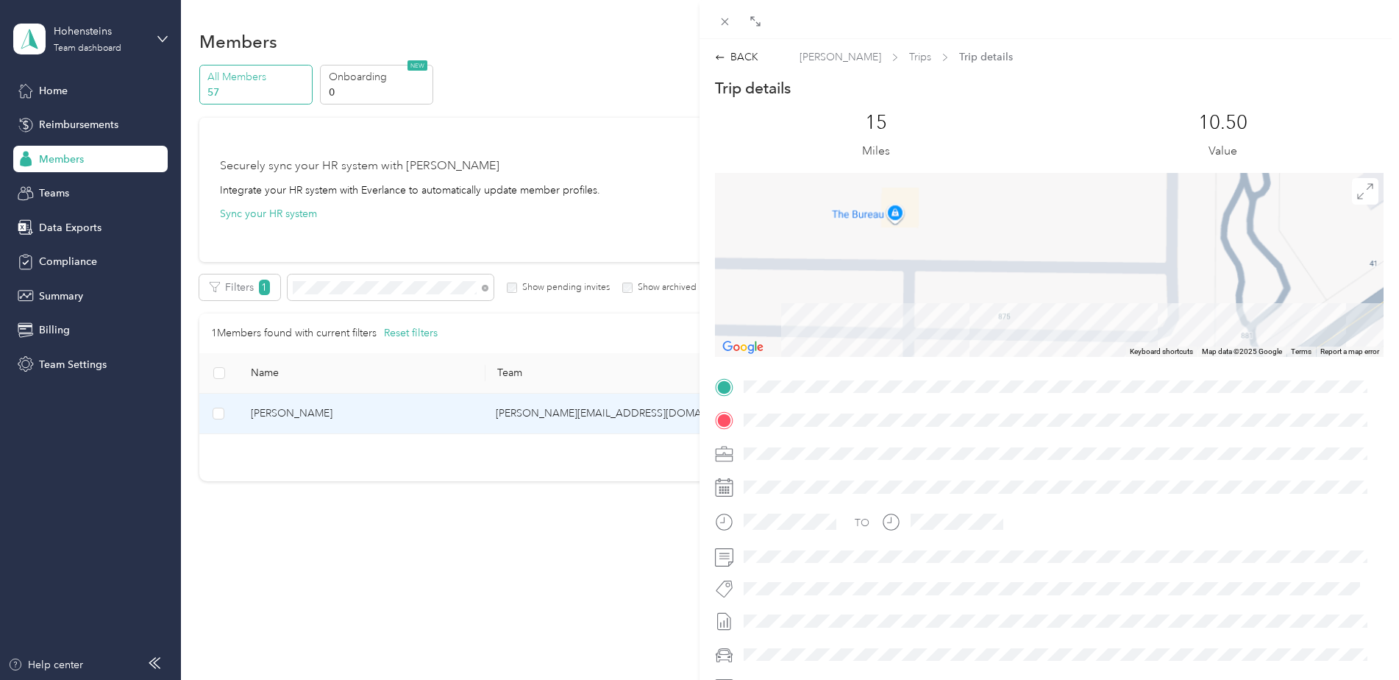
drag, startPoint x: 917, startPoint y: 216, endPoint x: 952, endPoint y: 306, distance: 96.1
click at [952, 306] on div at bounding box center [1049, 265] width 668 height 184
click at [863, 214] on div at bounding box center [1049, 265] width 668 height 184
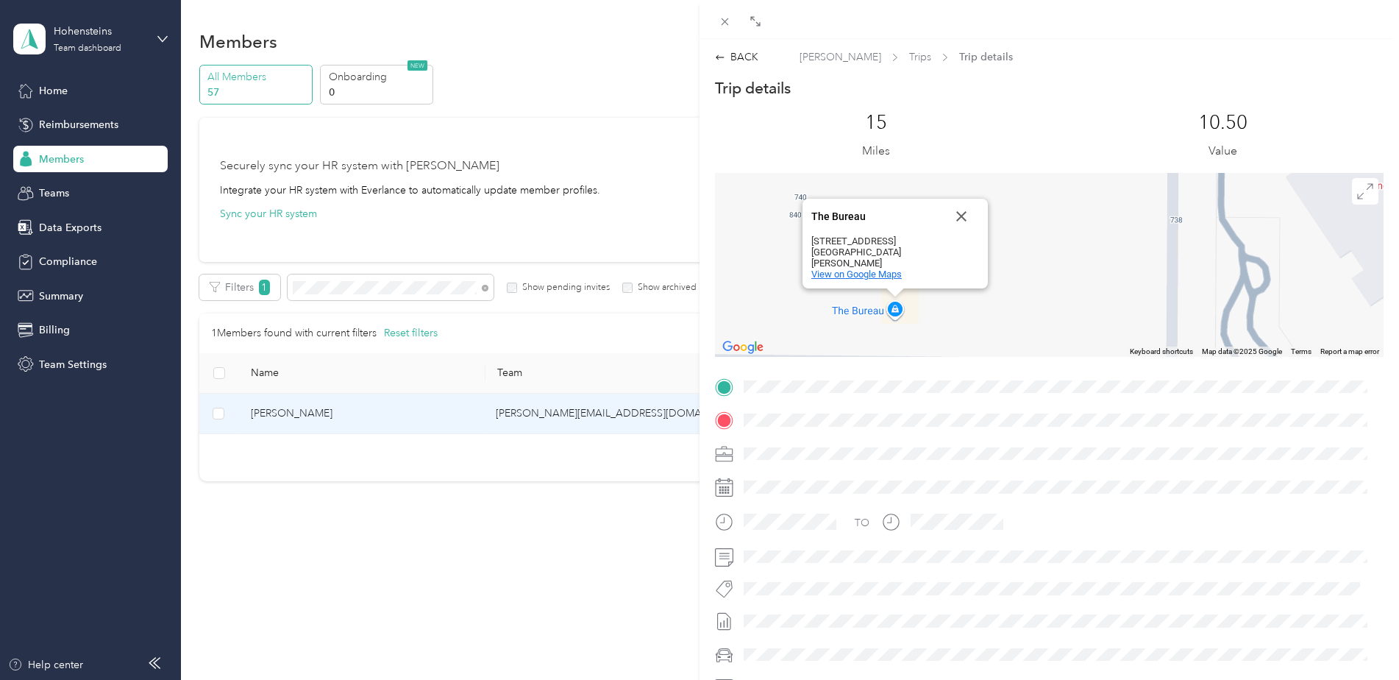
click at [894, 277] on span "View on Google Maps" at bounding box center [856, 273] width 90 height 11
click at [737, 65] on div "BACK [PERSON_NAME] Trips Trip details Trip details This trip cannot be edited b…" at bounding box center [1048, 390] width 699 height 683
click at [738, 60] on div "BACK" at bounding box center [736, 56] width 43 height 15
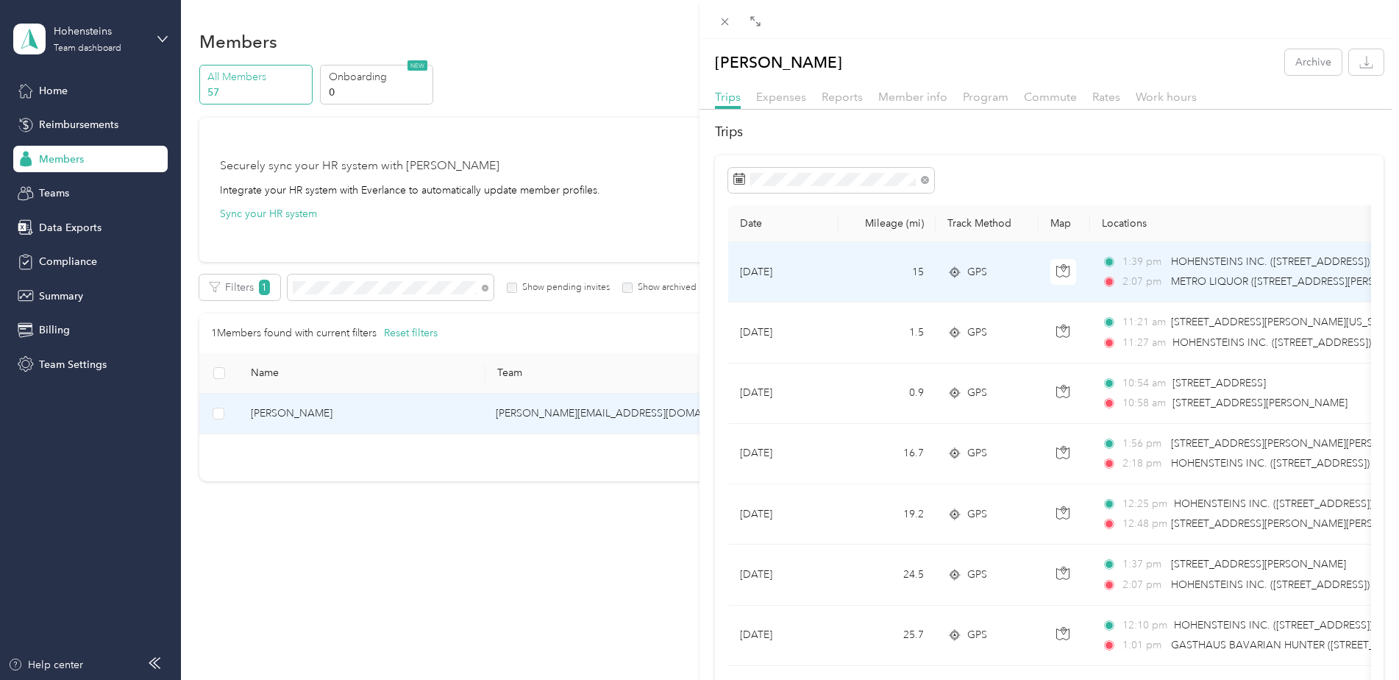
click at [827, 255] on td "[DATE]" at bounding box center [783, 272] width 110 height 60
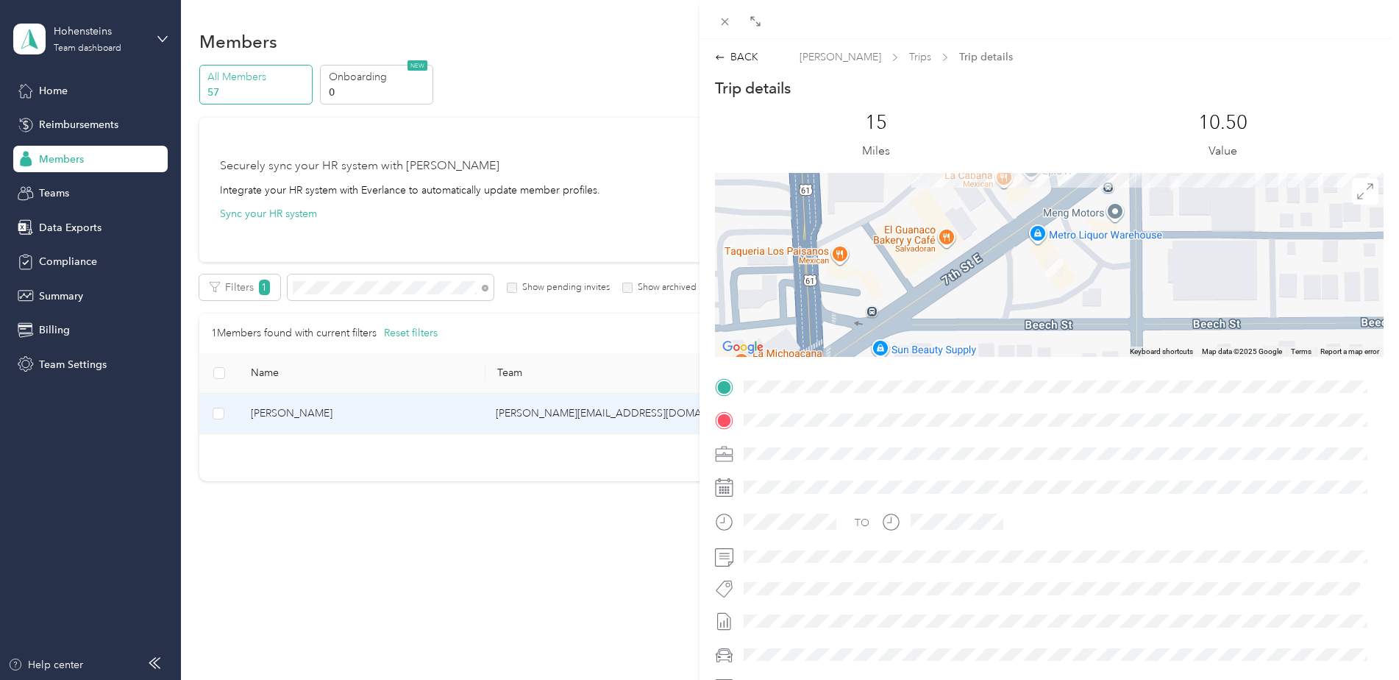
drag, startPoint x: 1119, startPoint y: 262, endPoint x: 963, endPoint y: 260, distance: 156.6
click at [960, 262] on div at bounding box center [1049, 265] width 668 height 184
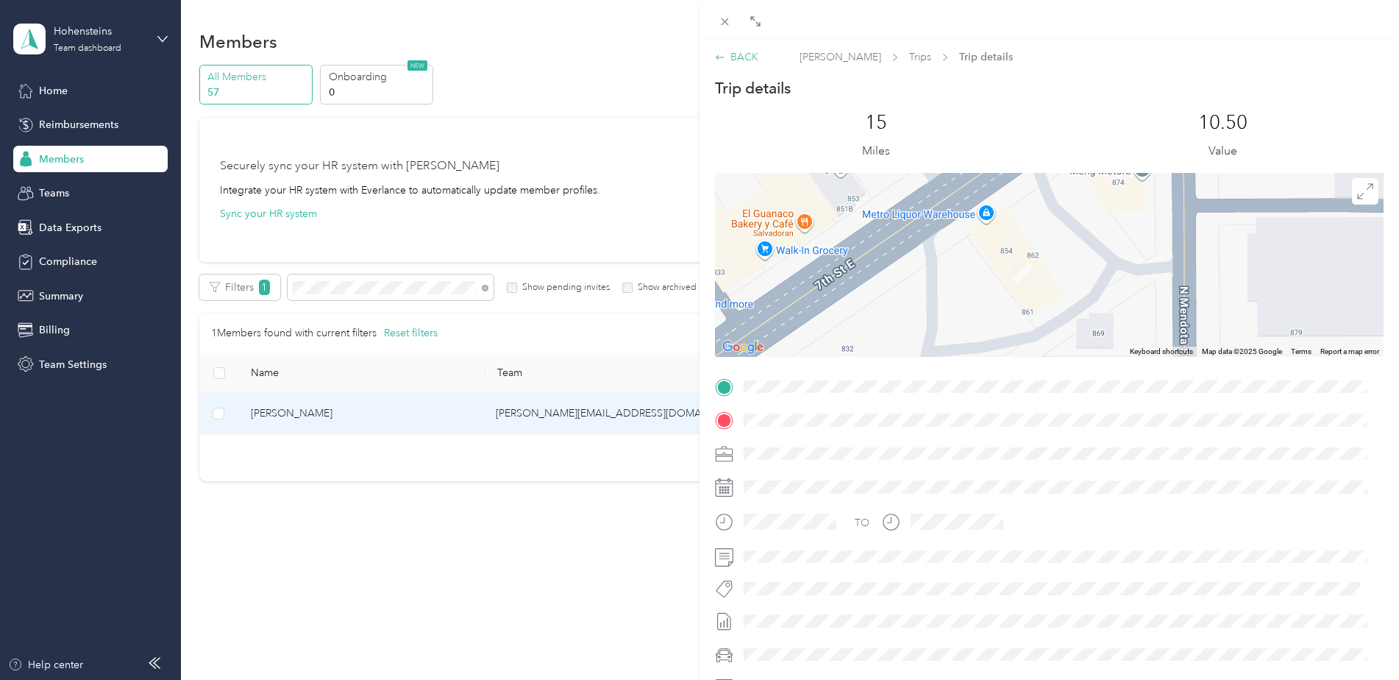
click at [739, 52] on div "BACK" at bounding box center [736, 56] width 43 height 15
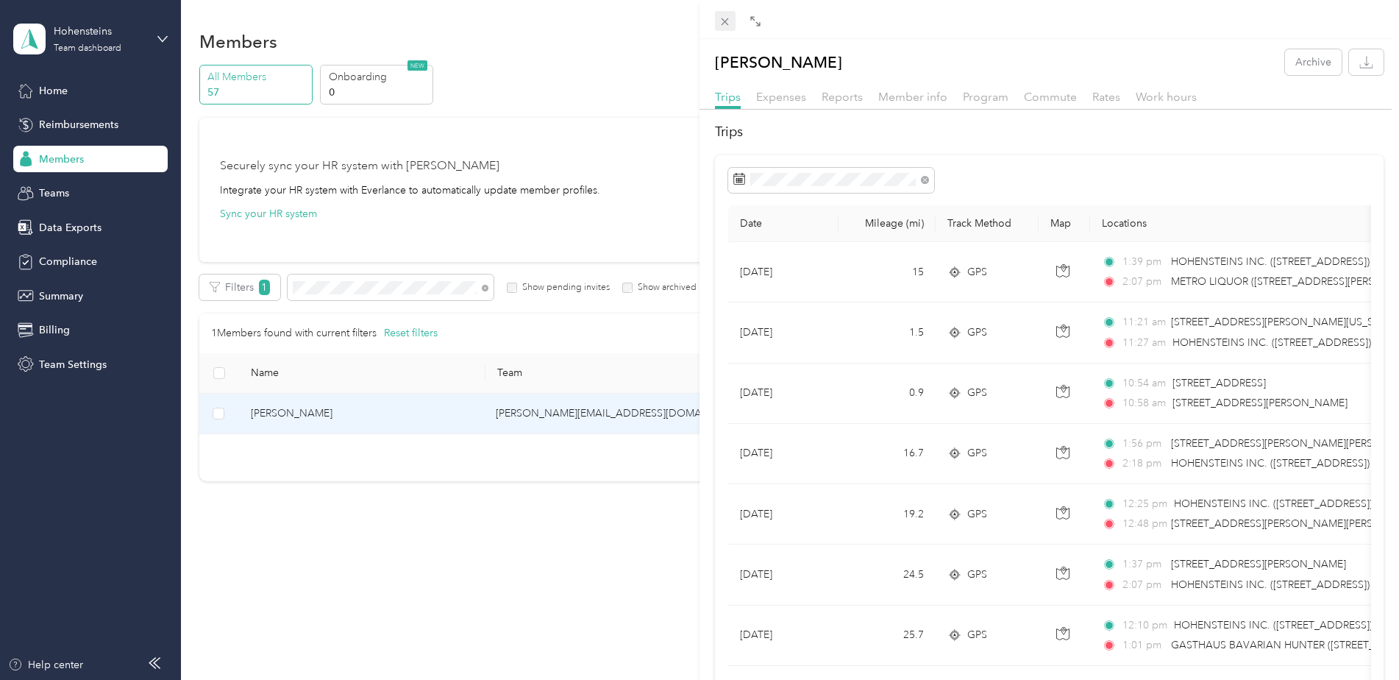
click at [718, 18] on span at bounding box center [725, 21] width 21 height 21
